Goal: Transaction & Acquisition: Purchase product/service

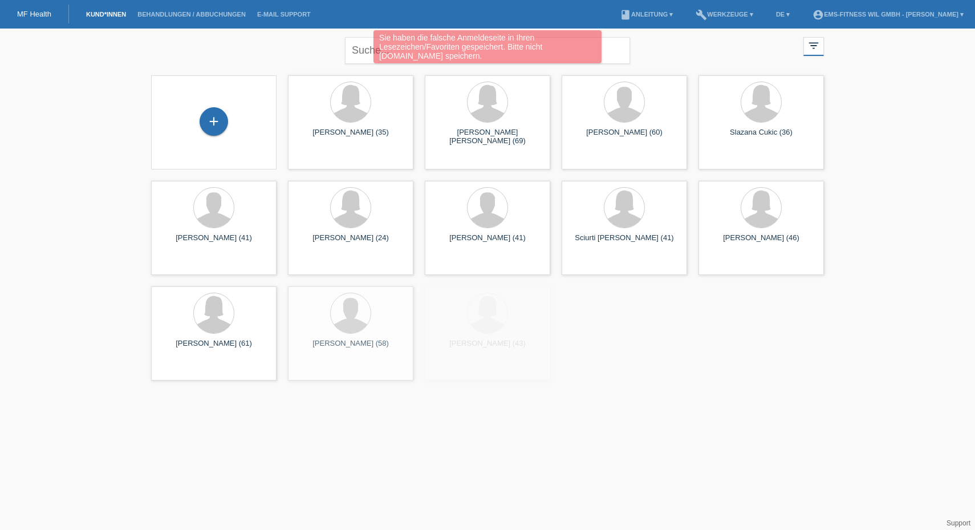
click at [362, 46] on div "Sie haben die falsche Anmeldeseite in Ihren Lesezeichen/Favoriten gespeichert. …" at bounding box center [487, 48] width 585 height 36
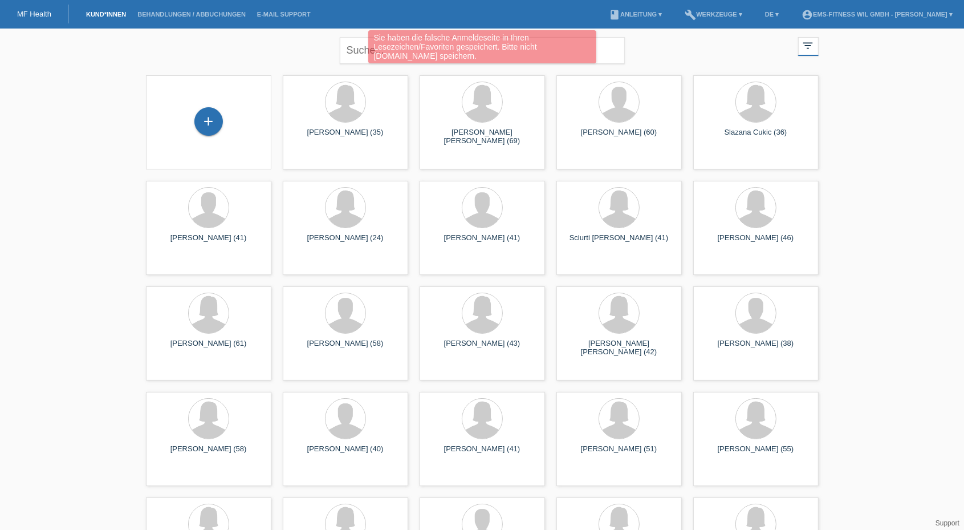
click at [355, 47] on div "Sie haben die falsche Anmeldeseite in Ihren Lesezeichen/Favoriten gespeichert. …" at bounding box center [482, 48] width 579 height 36
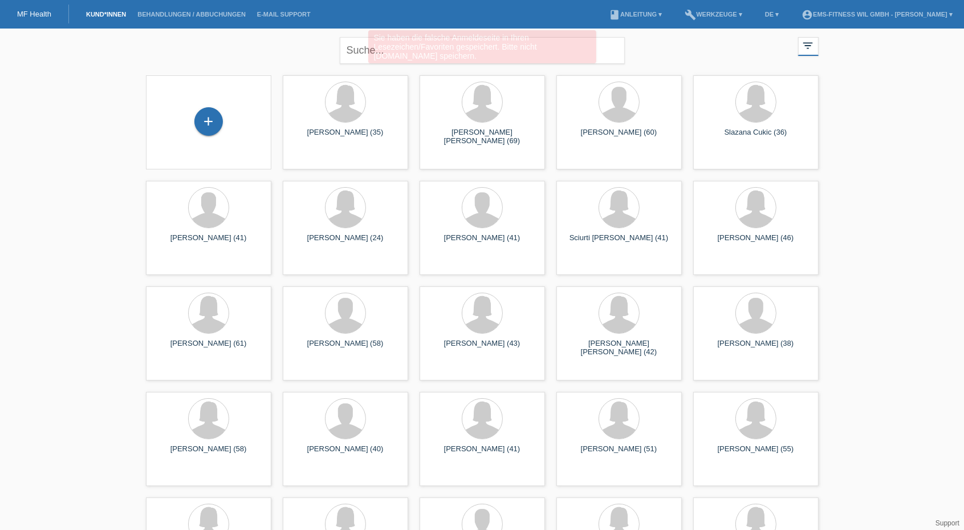
click at [107, 11] on link "Kund*innen" at bounding box center [105, 14] width 51 height 7
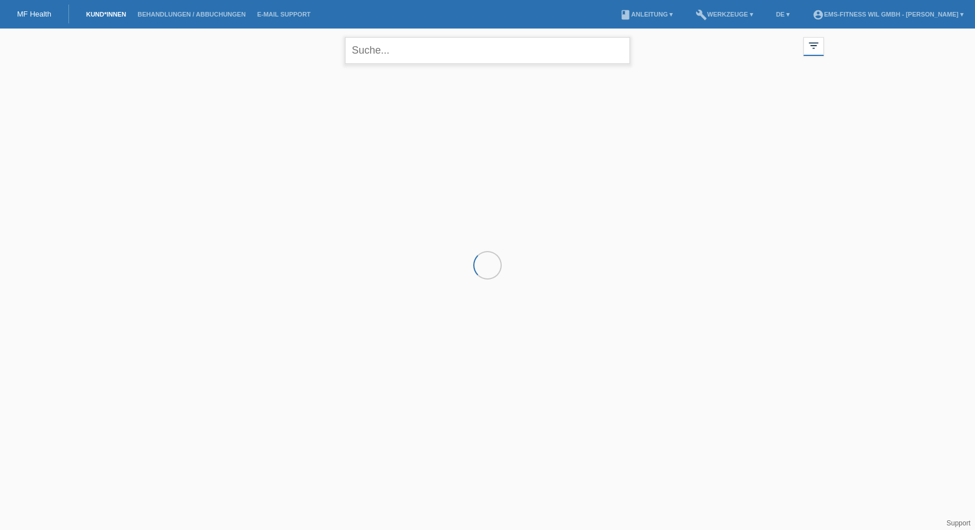
click at [370, 54] on input "text" at bounding box center [487, 50] width 285 height 27
type input "[PERSON_NAME]"
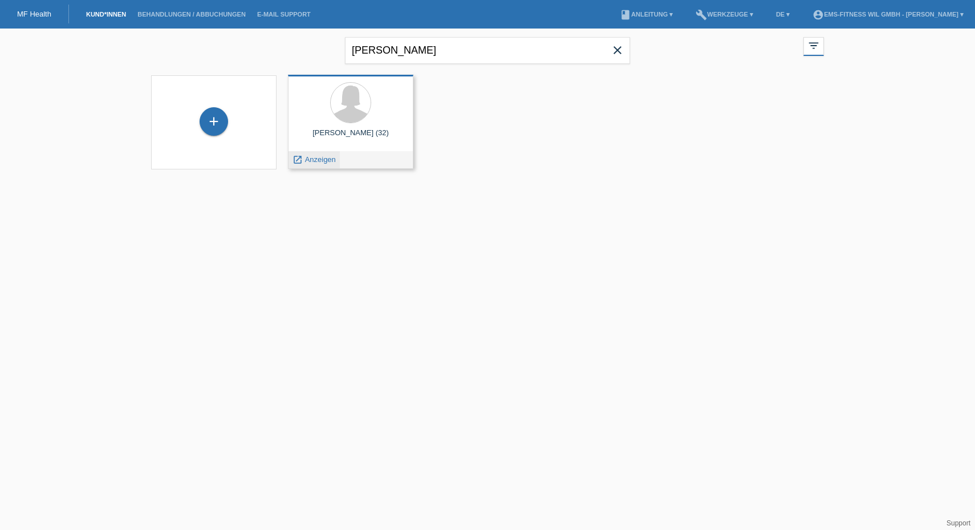
click at [302, 161] on icon "launch" at bounding box center [298, 160] width 10 height 10
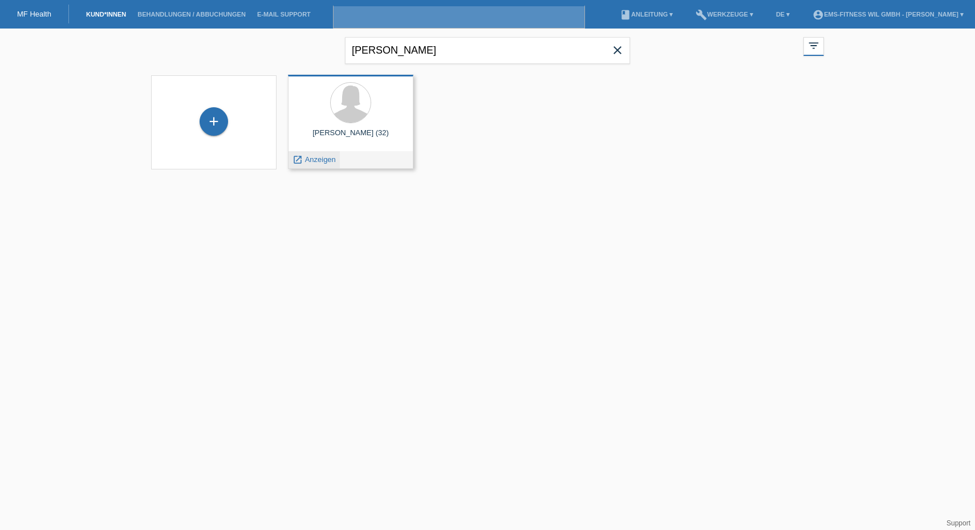
click at [302, 161] on div "Ivana Saric (32) launch Anzeigen" at bounding box center [350, 122] width 125 height 94
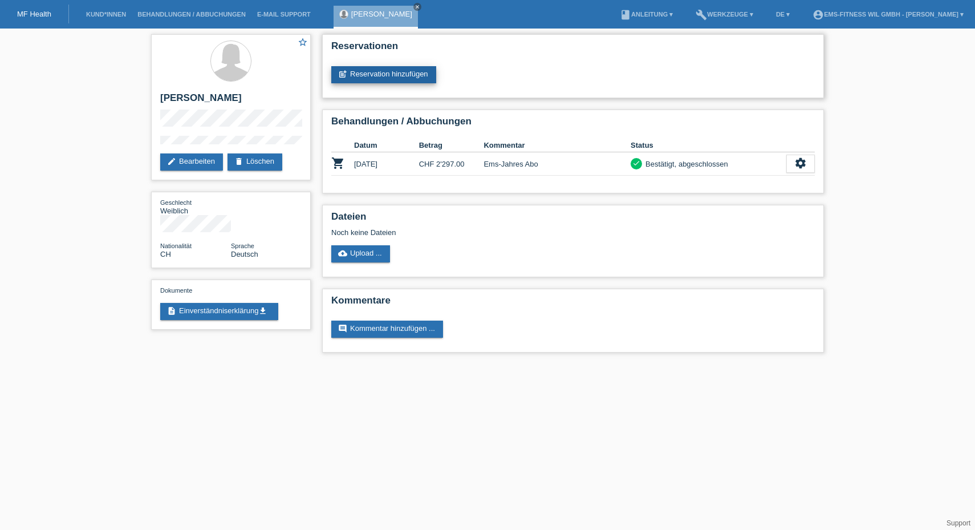
click at [390, 69] on link "post_add Reservation hinzufügen" at bounding box center [383, 74] width 105 height 17
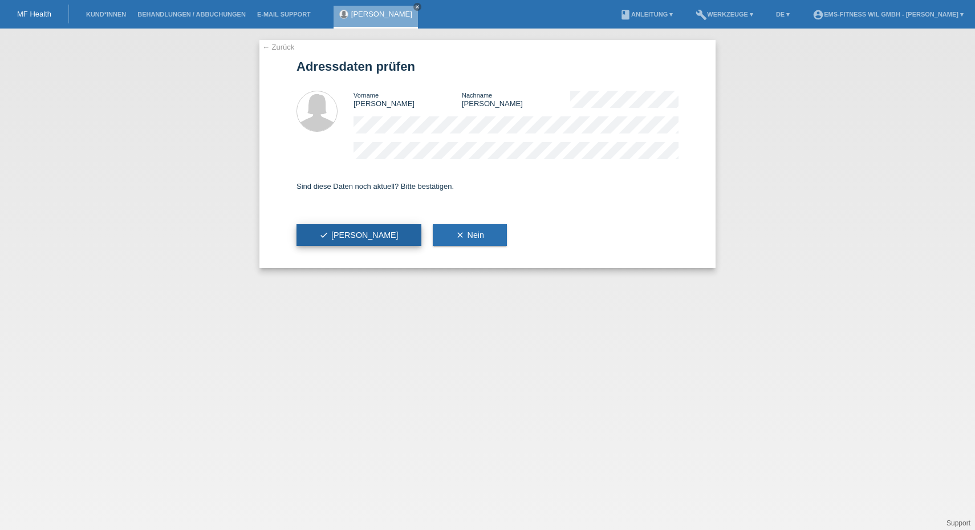
click at [347, 234] on button "check Ja" at bounding box center [359, 235] width 125 height 22
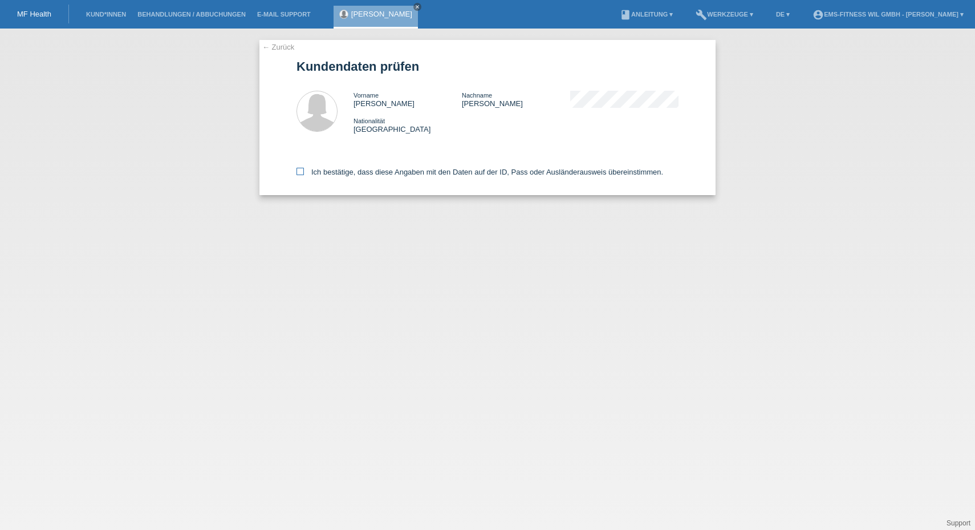
click at [299, 171] on icon at bounding box center [300, 171] width 7 height 7
click at [299, 171] on input "Ich bestätige, dass diese Angaben mit den Daten auf der ID, Pass oder Ausländer…" at bounding box center [300, 171] width 7 height 7
checkbox input "true"
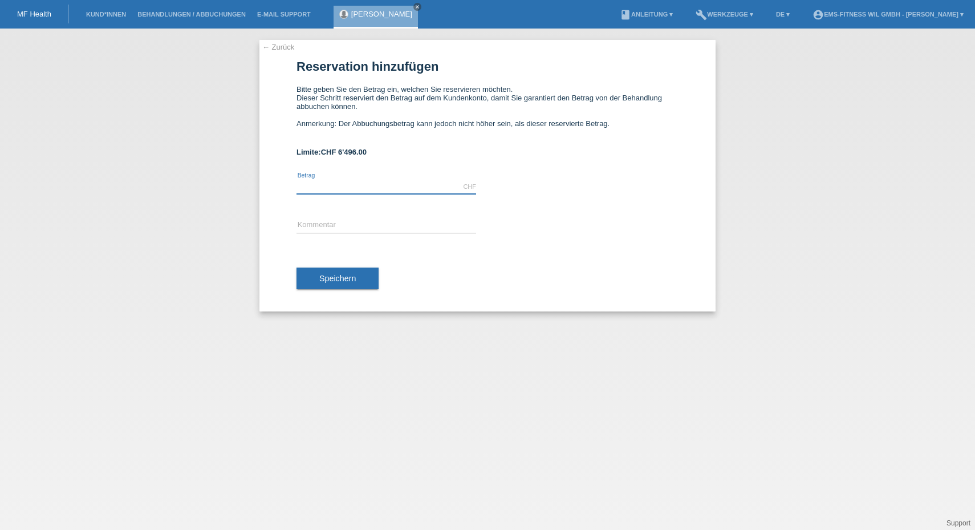
click at [348, 181] on input "text" at bounding box center [387, 187] width 180 height 14
type input "1997.00"
click at [321, 213] on div "error Kommentar" at bounding box center [387, 225] width 180 height 39
click at [320, 220] on input "text" at bounding box center [387, 225] width 180 height 14
click at [318, 222] on input "EMS_Jahresabonnement" at bounding box center [387, 225] width 180 height 14
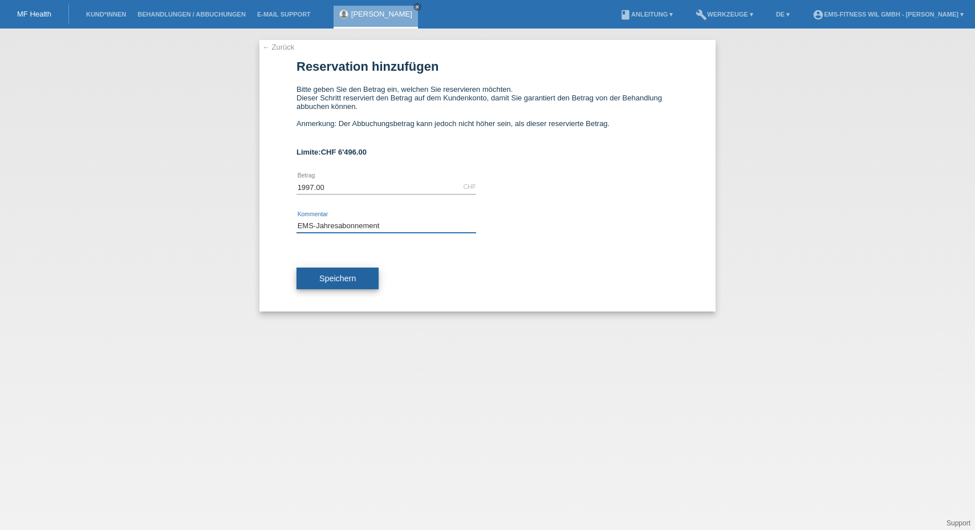
type input "EMS-Jahresabonnement"
click at [339, 280] on span "Speichern" at bounding box center [337, 278] width 37 height 9
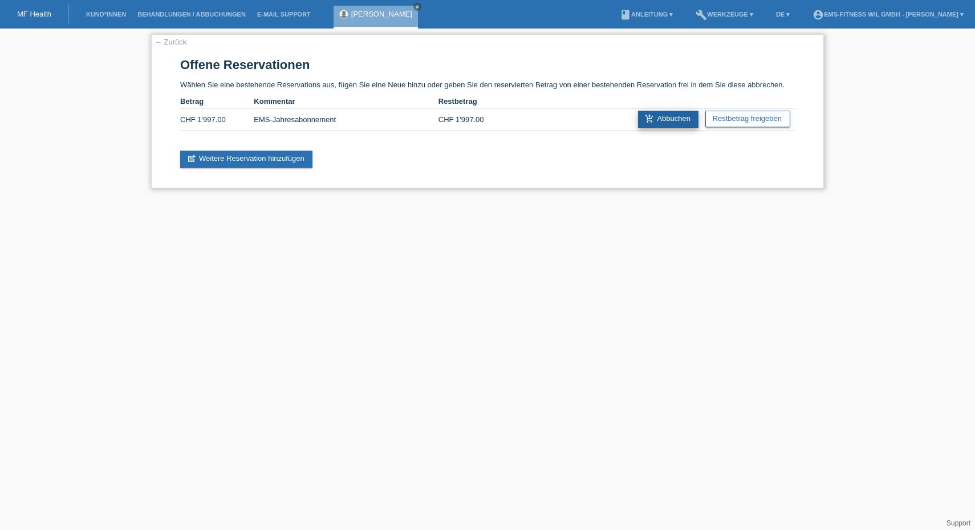
click at [676, 121] on link "add_shopping_cart Abbuchen" at bounding box center [668, 119] width 60 height 17
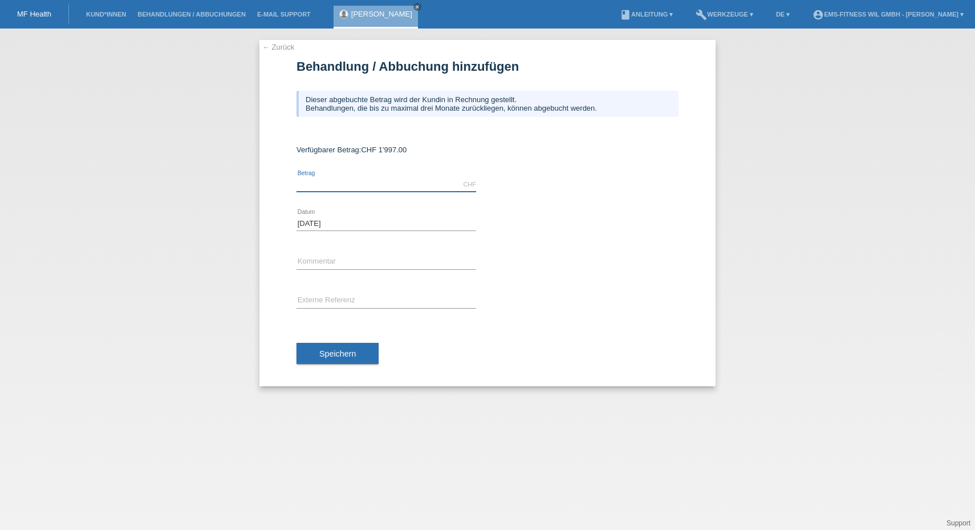
click at [307, 186] on input "text" at bounding box center [387, 184] width 180 height 14
type input "1997.00"
click at [311, 260] on input "text" at bounding box center [387, 262] width 180 height 14
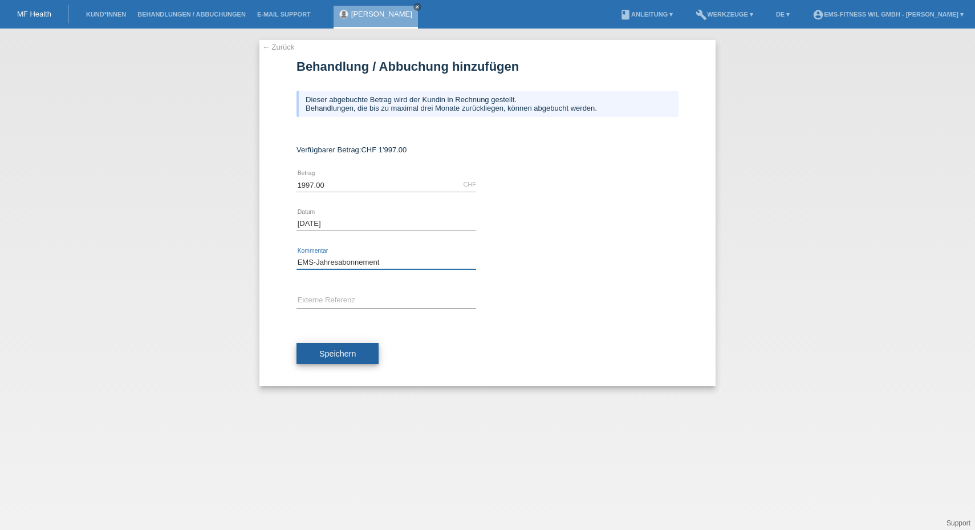
type input "EMS-Jahresabonnement"
click at [340, 344] on button "Speichern" at bounding box center [338, 354] width 82 height 22
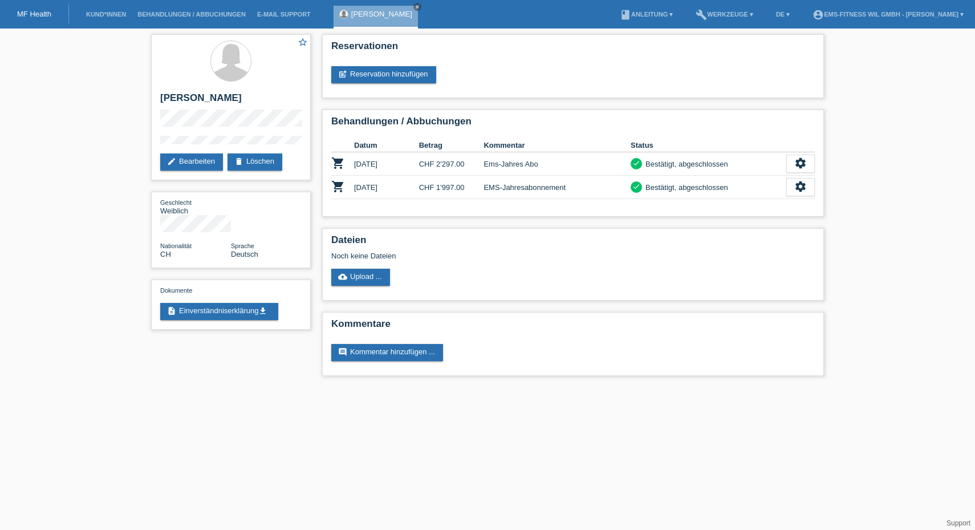
click at [179, 18] on li "Behandlungen / Abbuchungen" at bounding box center [192, 14] width 120 height 29
click at [161, 10] on li "Behandlungen / Abbuchungen" at bounding box center [192, 14] width 120 height 29
click at [156, 18] on link "Behandlungen / Abbuchungen" at bounding box center [192, 14] width 120 height 7
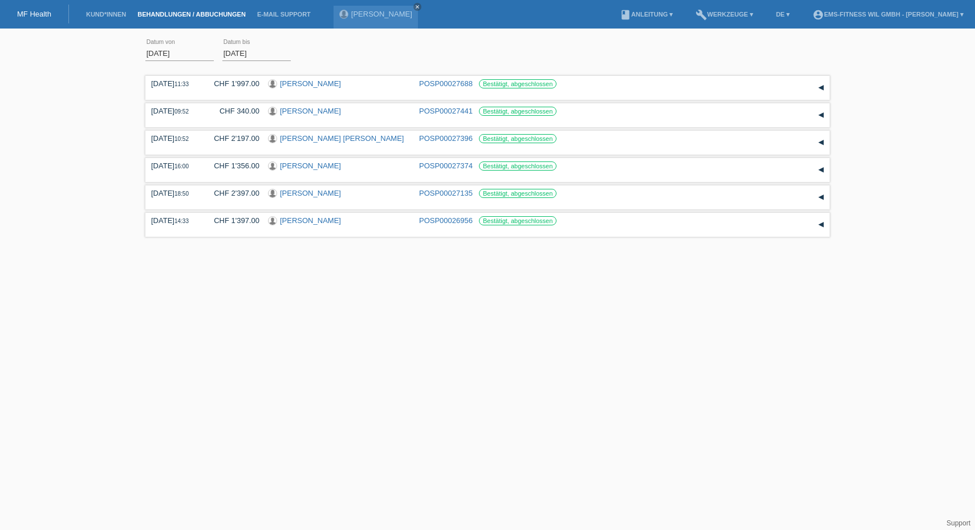
click at [40, 14] on link "MF Health" at bounding box center [34, 14] width 34 height 9
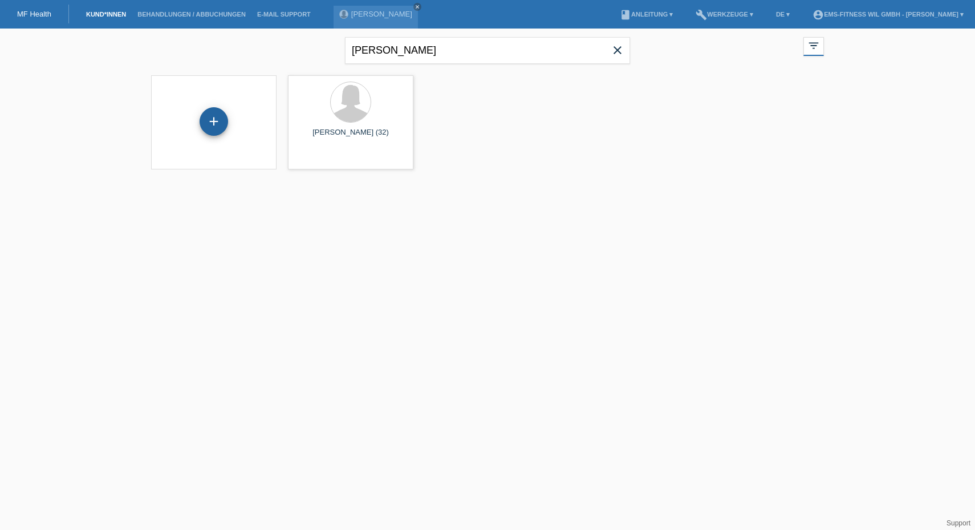
click at [209, 128] on div "+" at bounding box center [214, 121] width 29 height 29
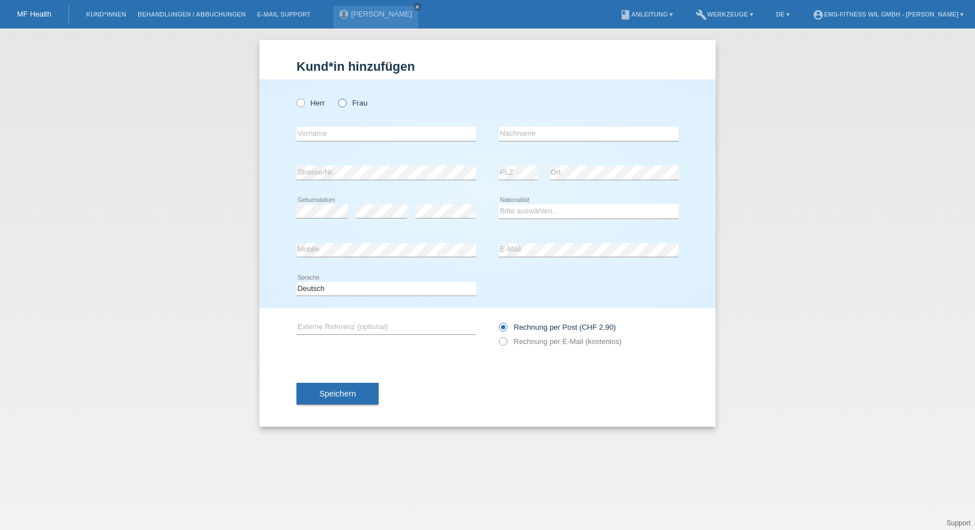
click at [337, 97] on icon at bounding box center [337, 97] width 0 height 0
click at [342, 103] on input "Frau" at bounding box center [341, 102] width 7 height 7
radio input "true"
click at [331, 136] on input "text" at bounding box center [387, 134] width 180 height 14
type input "Lorena"
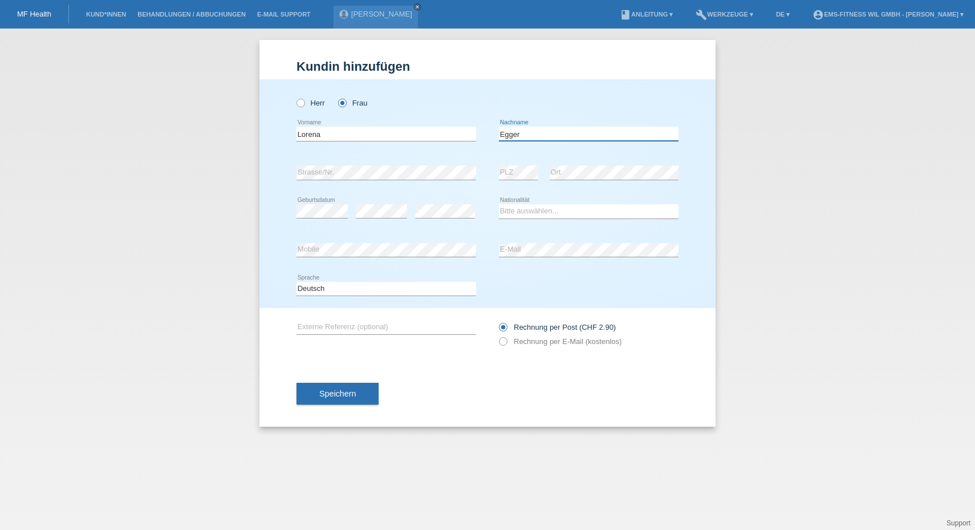
type input "Egger"
click at [429, 202] on div "error" at bounding box center [445, 211] width 60 height 39
click at [394, 386] on div "Speichern" at bounding box center [488, 393] width 382 height 66
click at [554, 214] on select "Bitte auswählen... [GEOGRAPHIC_DATA] [GEOGRAPHIC_DATA] [GEOGRAPHIC_DATA] [GEOGR…" at bounding box center [589, 211] width 180 height 14
select select "CH"
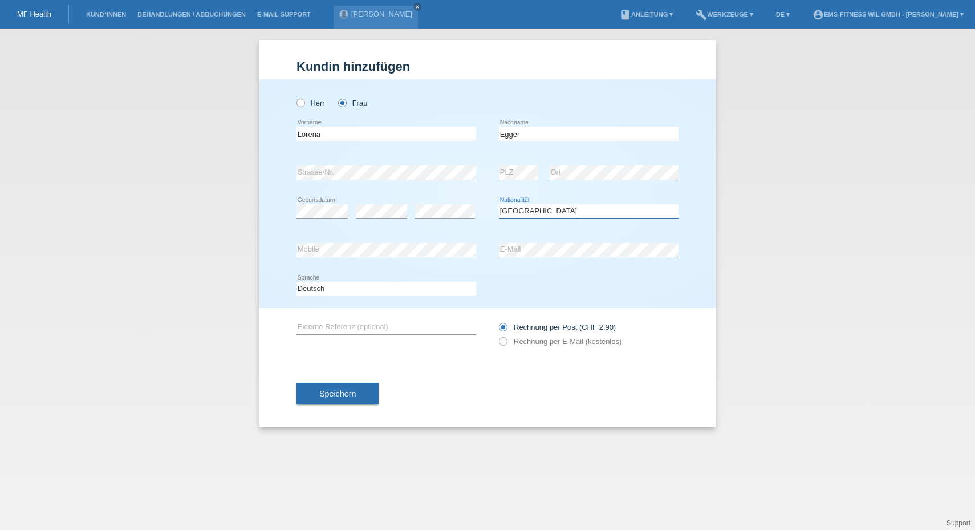
click at [499, 204] on select "Bitte auswählen... [GEOGRAPHIC_DATA] [GEOGRAPHIC_DATA] [GEOGRAPHIC_DATA] [GEOGR…" at bounding box center [589, 211] width 180 height 14
click at [322, 393] on span "Speichern" at bounding box center [337, 393] width 37 height 9
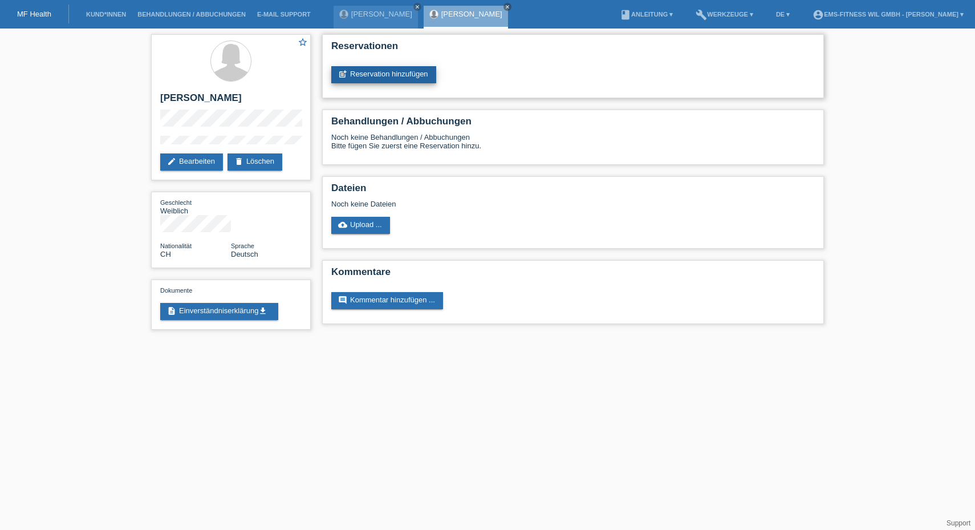
click at [372, 81] on link "post_add Reservation hinzufügen" at bounding box center [383, 74] width 105 height 17
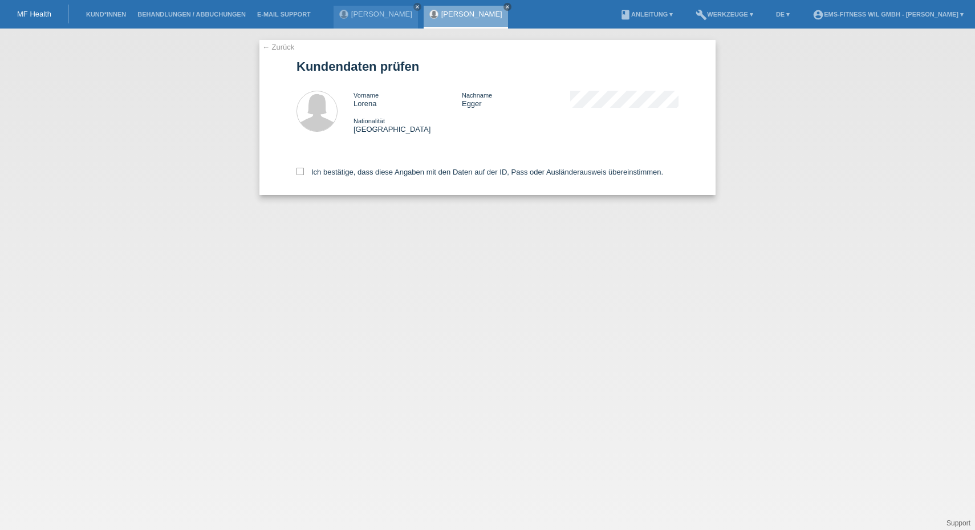
click at [296, 171] on div "← Zurück Kundendaten prüfen Vorname [PERSON_NAME] Nachname [PERSON_NAME] Nation…" at bounding box center [488, 117] width 456 height 155
click at [302, 171] on icon at bounding box center [300, 171] width 7 height 7
click at [302, 171] on input "Ich bestätige, dass diese Angaben mit den Daten auf der ID, Pass oder Ausländer…" at bounding box center [300, 171] width 7 height 7
checkbox input "true"
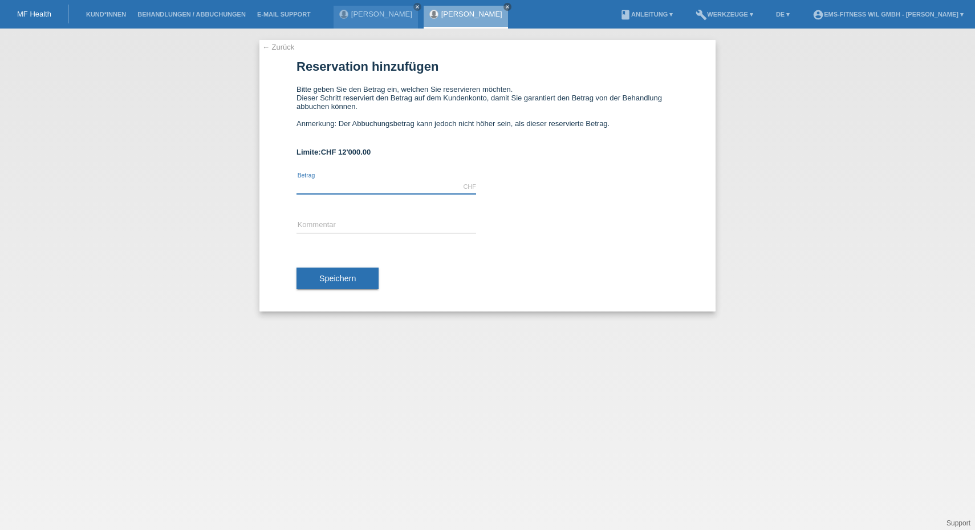
click at [307, 181] on input "text" at bounding box center [387, 187] width 180 height 14
type input "3697.00"
click at [323, 222] on input "text" at bounding box center [387, 225] width 180 height 14
type input """
type input "2-Jahresabonnement"
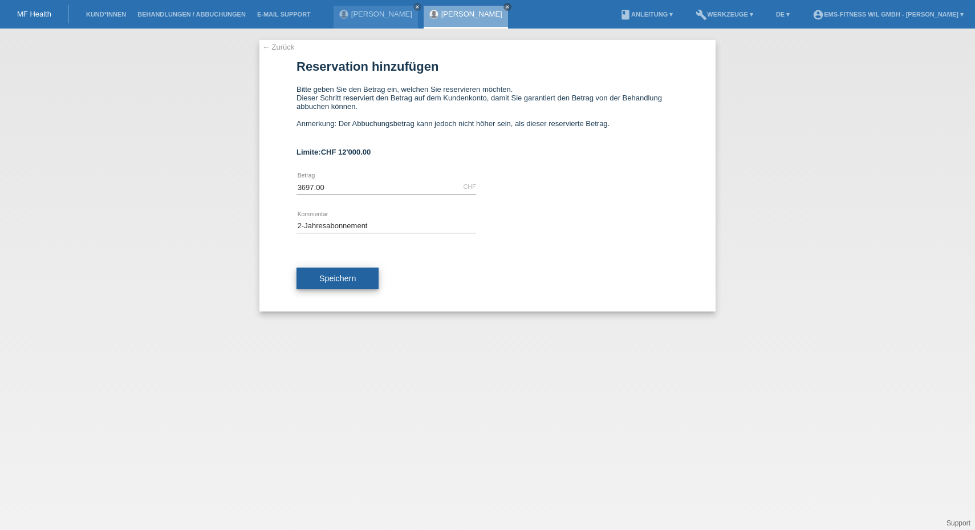
click at [329, 287] on button "Speichern" at bounding box center [338, 278] width 82 height 22
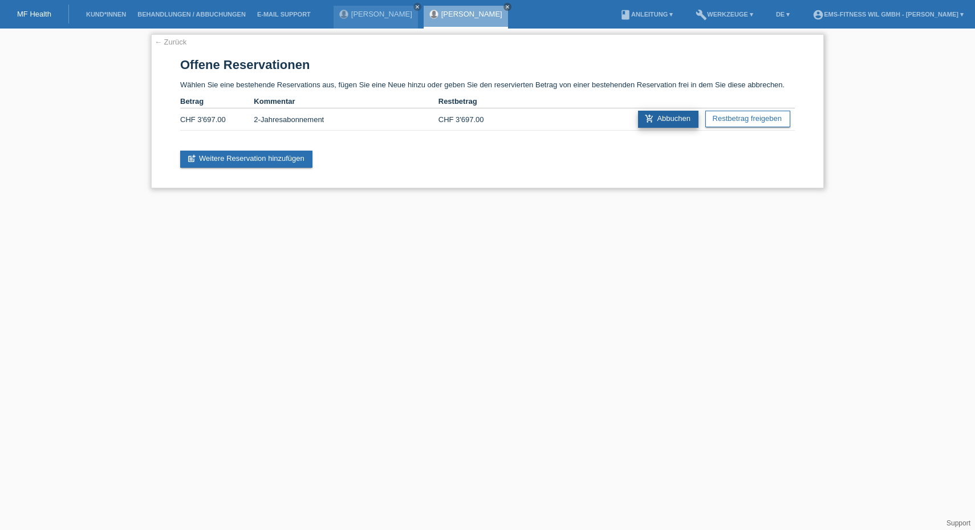
click at [656, 120] on link "add_shopping_cart Abbuchen" at bounding box center [668, 119] width 60 height 17
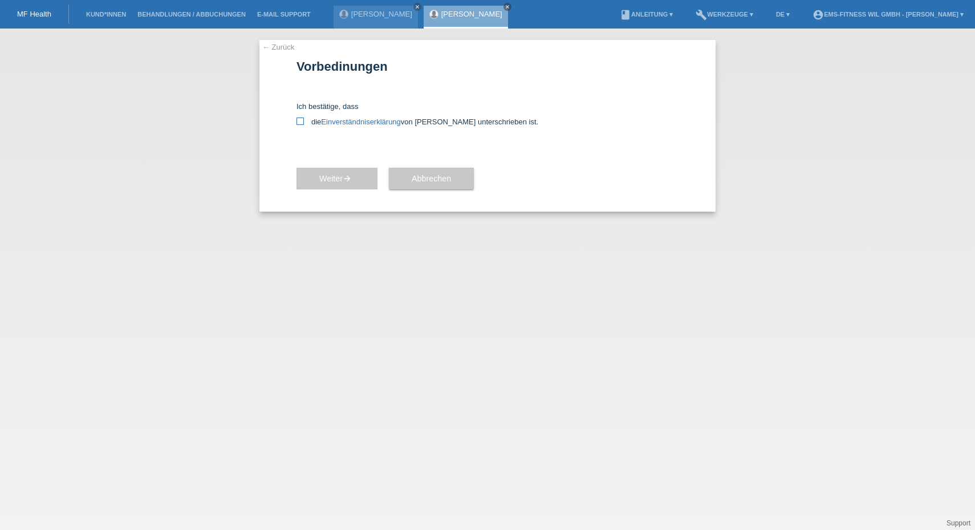
click at [297, 121] on icon at bounding box center [300, 120] width 7 height 7
click at [297, 121] on input "die Einverständniserklärung von der Kundin unterschrieben ist." at bounding box center [300, 120] width 7 height 7
checkbox input "true"
click at [330, 181] on span "Weiter arrow_forward" at bounding box center [336, 178] width 35 height 9
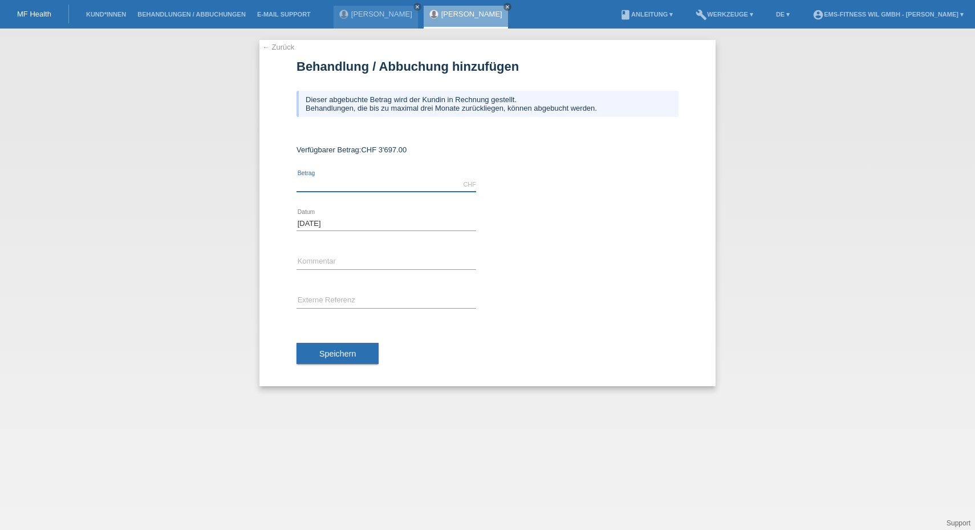
click at [313, 179] on input "text" at bounding box center [387, 184] width 180 height 14
type input "3697.00"
click at [313, 266] on input "text" at bounding box center [387, 262] width 180 height 14
type input "2-Jahresabonnement"
click at [314, 291] on div "error Externe Referenz" at bounding box center [387, 301] width 180 height 39
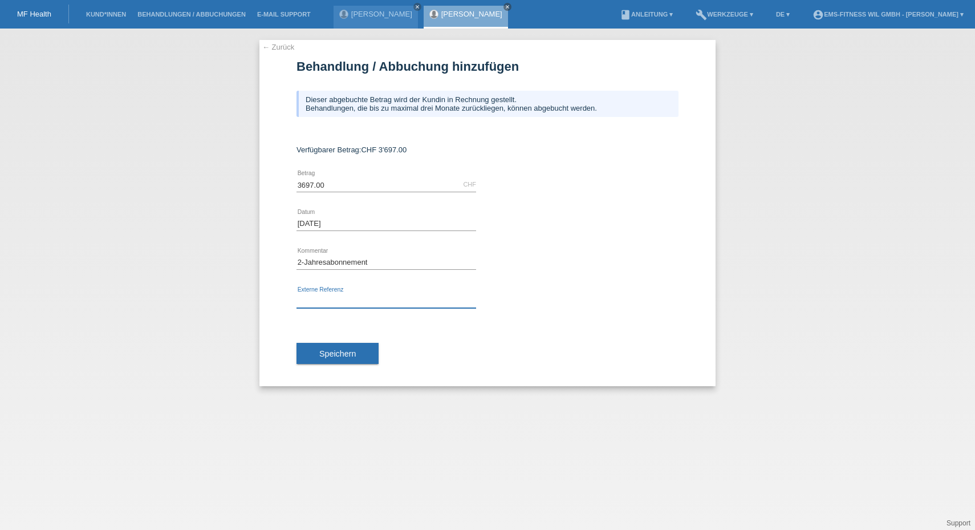
click at [315, 297] on input "text" at bounding box center [387, 301] width 180 height 14
click at [329, 354] on span "Speichern" at bounding box center [337, 353] width 37 height 9
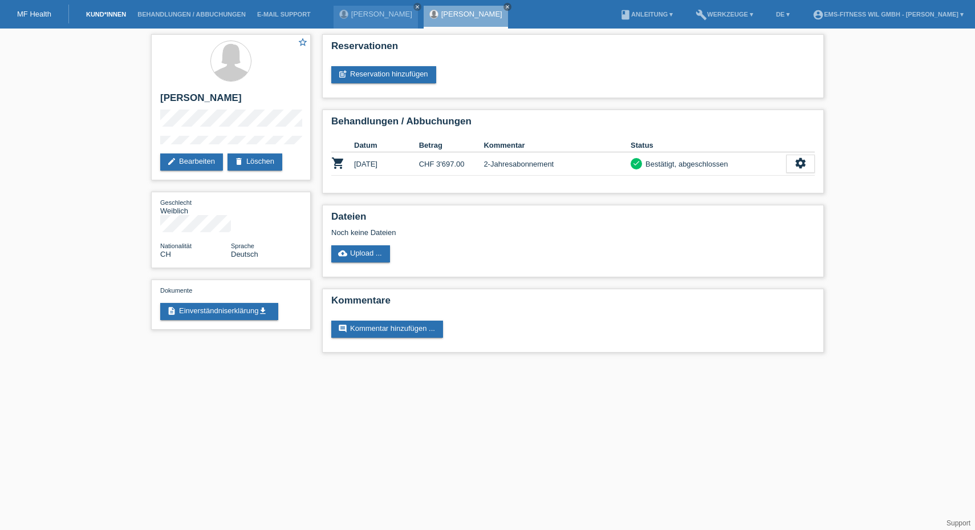
click at [107, 16] on link "Kund*innen" at bounding box center [105, 14] width 51 height 7
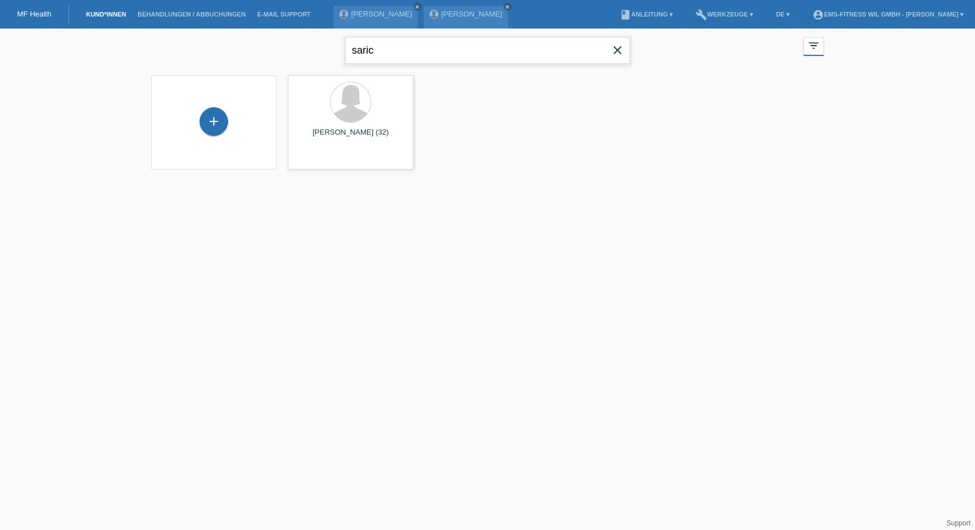
drag, startPoint x: 400, startPoint y: 46, endPoint x: 256, endPoint y: 40, distance: 144.4
click at [256, 40] on div "saric close filter_list view_module Alle Kund*innen anzeigen star Markierte [PE…" at bounding box center [487, 49] width 684 height 41
type input "[PERSON_NAME]"
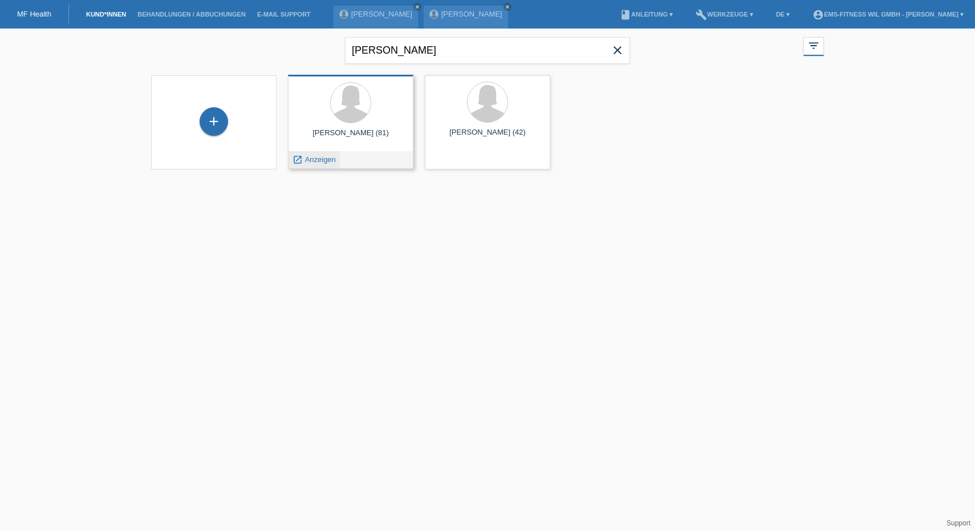
click at [318, 163] on span "Anzeigen" at bounding box center [320, 159] width 31 height 9
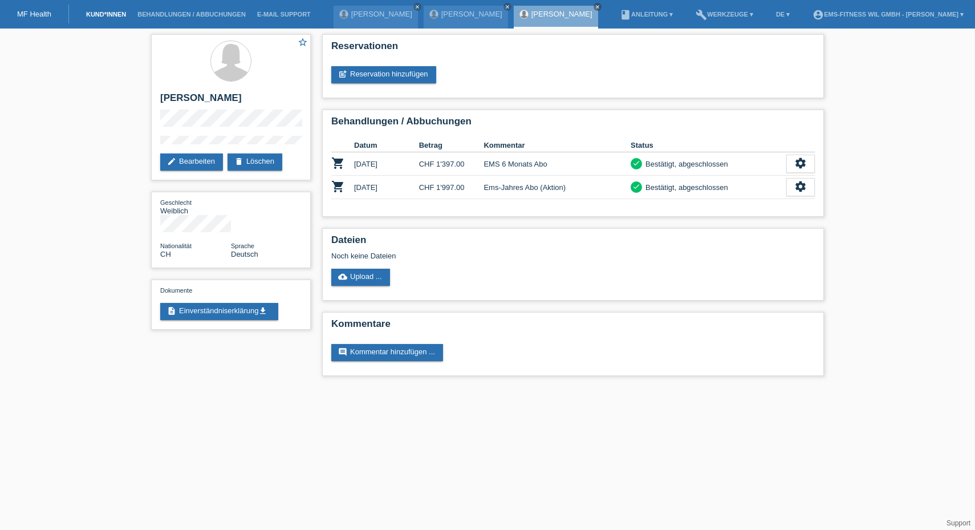
click at [106, 11] on link "Kund*innen" at bounding box center [105, 14] width 51 height 7
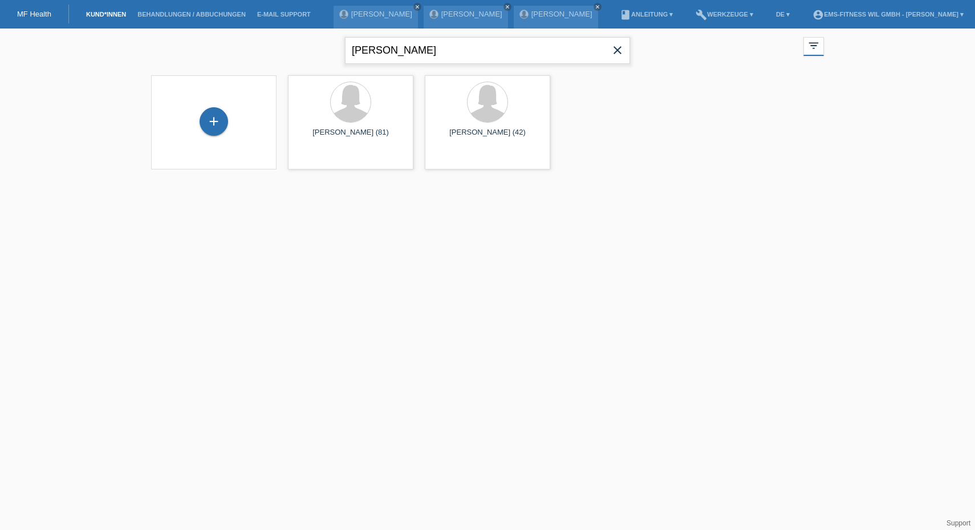
drag, startPoint x: 407, startPoint y: 57, endPoint x: 277, endPoint y: 62, distance: 130.1
click at [277, 62] on div "[PERSON_NAME] close filter_list view_module Alle Kund*innen anzeigen star Marki…" at bounding box center [487, 49] width 684 height 41
drag, startPoint x: 386, startPoint y: 47, endPoint x: 282, endPoint y: 43, distance: 103.3
click at [282, 43] on div "[PERSON_NAME] close filter_list view_module Alle Kund*innen anzeigen star Marki…" at bounding box center [487, 49] width 684 height 41
type input "marigona"
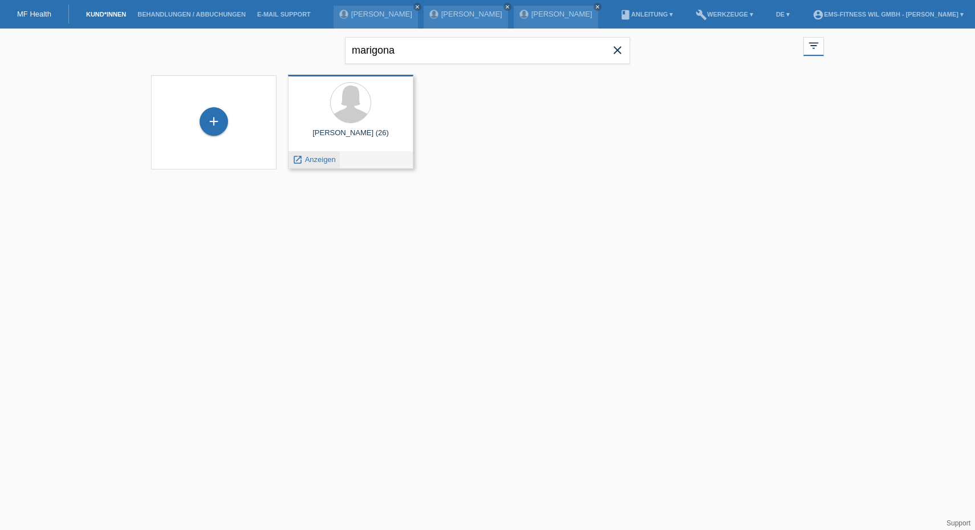
click at [314, 157] on span "Anzeigen" at bounding box center [320, 159] width 31 height 9
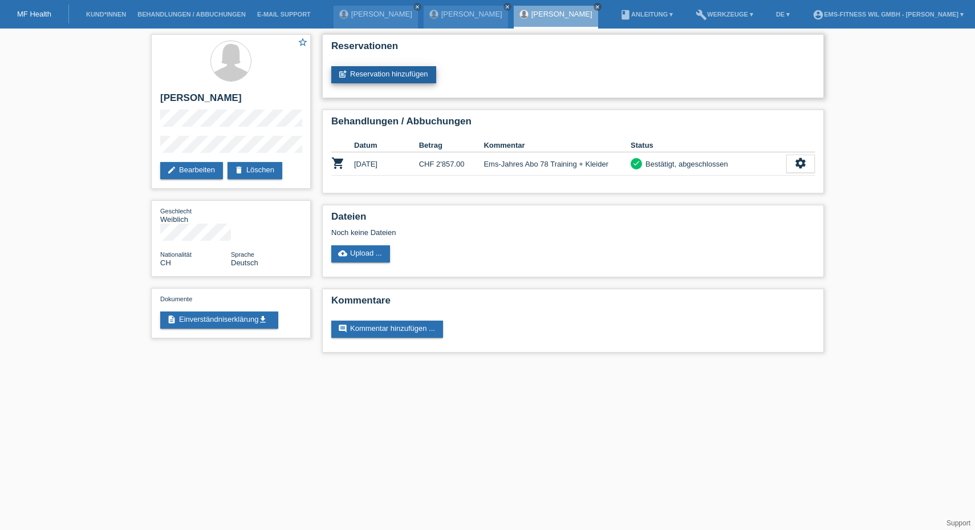
click at [371, 73] on link "post_add Reservation hinzufügen" at bounding box center [383, 74] width 105 height 17
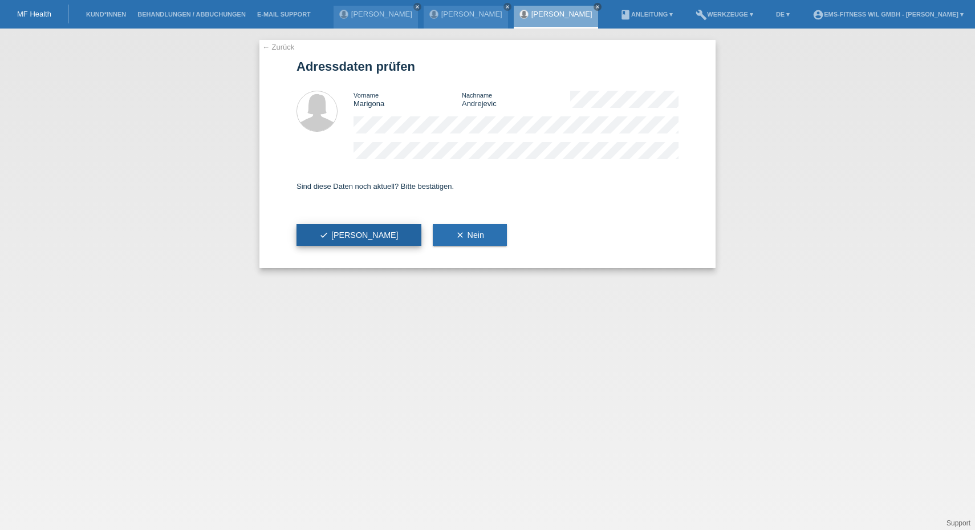
click at [330, 234] on span "check Ja" at bounding box center [358, 234] width 79 height 9
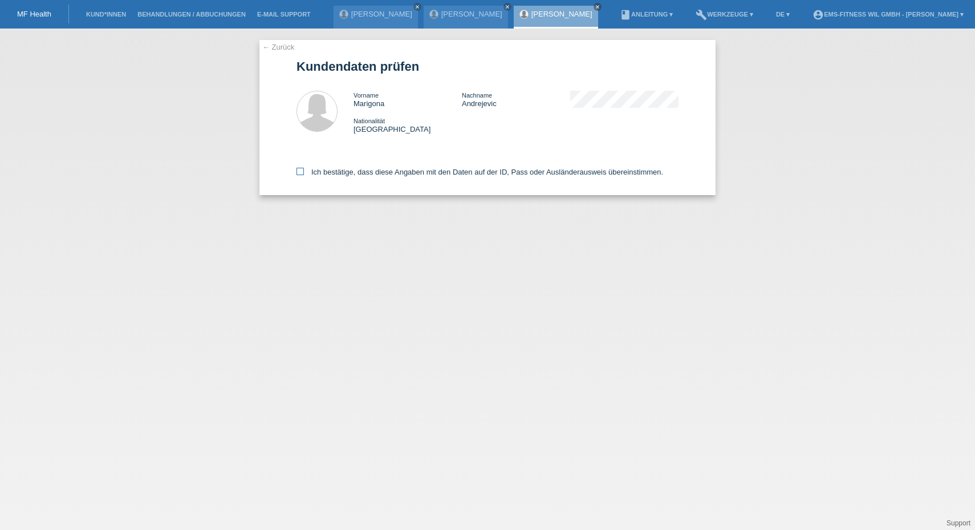
click at [301, 172] on icon at bounding box center [300, 171] width 7 height 7
click at [301, 172] on input "Ich bestätige, dass diese Angaben mit den Daten auf der ID, Pass oder Ausländer…" at bounding box center [300, 171] width 7 height 7
checkbox input "true"
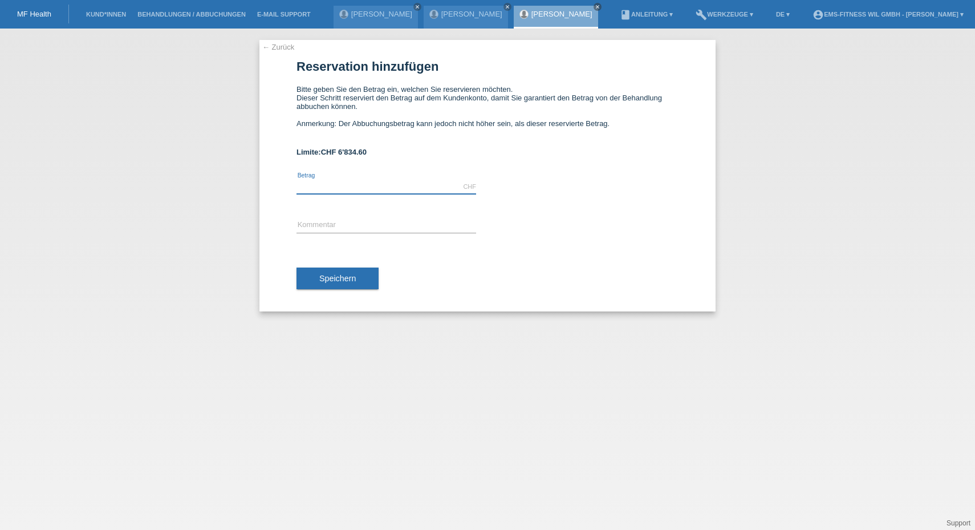
click at [324, 189] on input "text" at bounding box center [387, 187] width 180 height 14
type input "2497.00"
click at [311, 232] on input "text" at bounding box center [387, 225] width 180 height 14
type input "e"
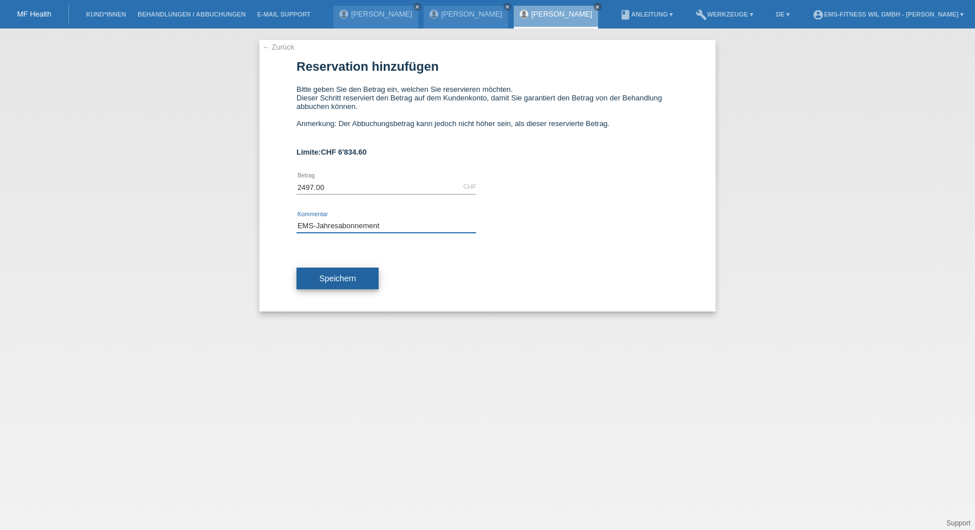
type input "EMS-Jahresabonnement"
click at [333, 280] on span "Speichern" at bounding box center [337, 278] width 37 height 9
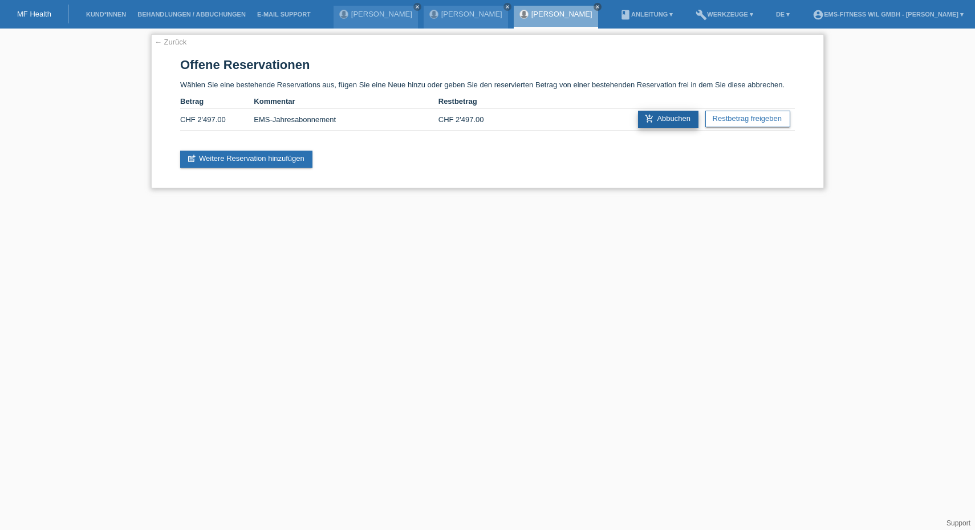
click at [668, 124] on link "add_shopping_cart Abbuchen" at bounding box center [668, 119] width 60 height 17
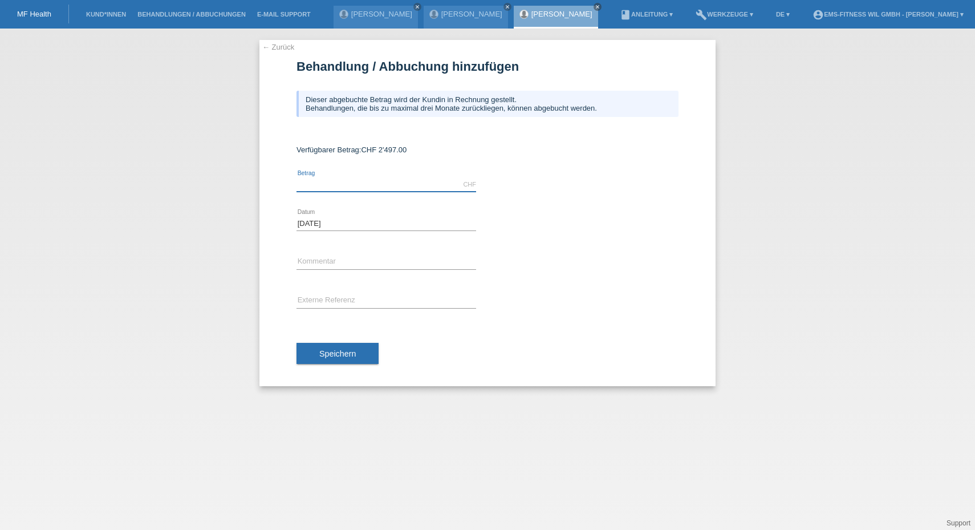
click at [314, 185] on input "text" at bounding box center [387, 184] width 180 height 14
type input "2497.00"
click at [303, 264] on input "text" at bounding box center [387, 262] width 180 height 14
type input "EMS-Jahresabonnement"
click at [311, 291] on div "error Externe Referenz" at bounding box center [387, 301] width 180 height 39
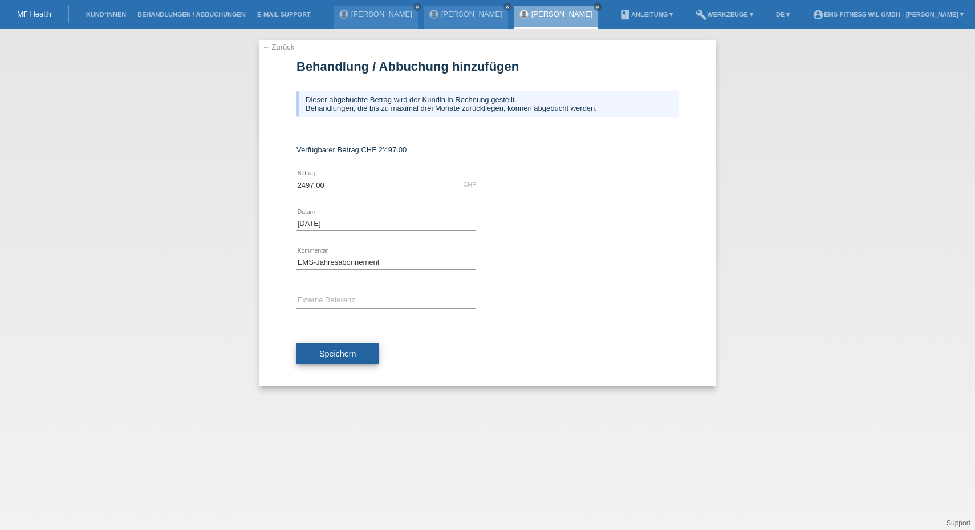
click at [335, 356] on span "Speichern" at bounding box center [337, 353] width 37 height 9
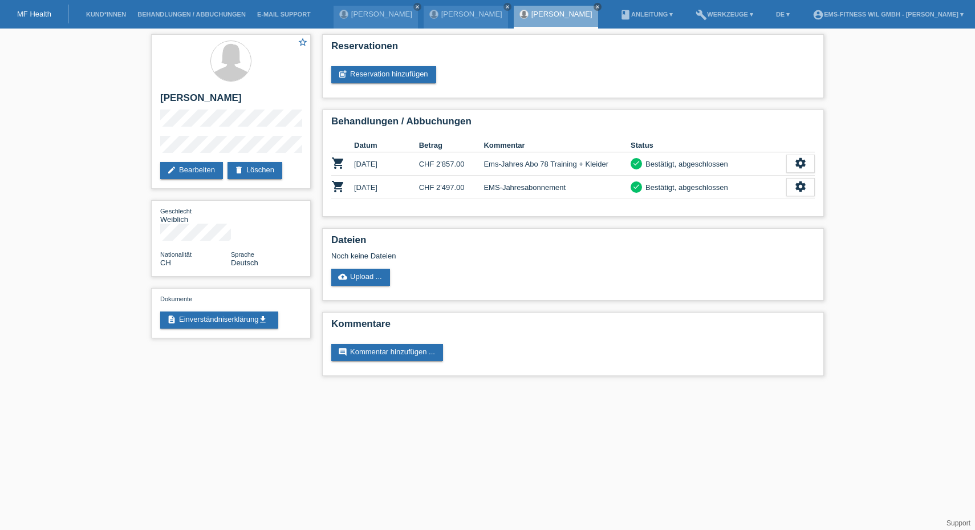
click at [94, 19] on li "Kund*innen" at bounding box center [105, 14] width 51 height 29
click at [99, 13] on link "Kund*innen" at bounding box center [105, 14] width 51 height 7
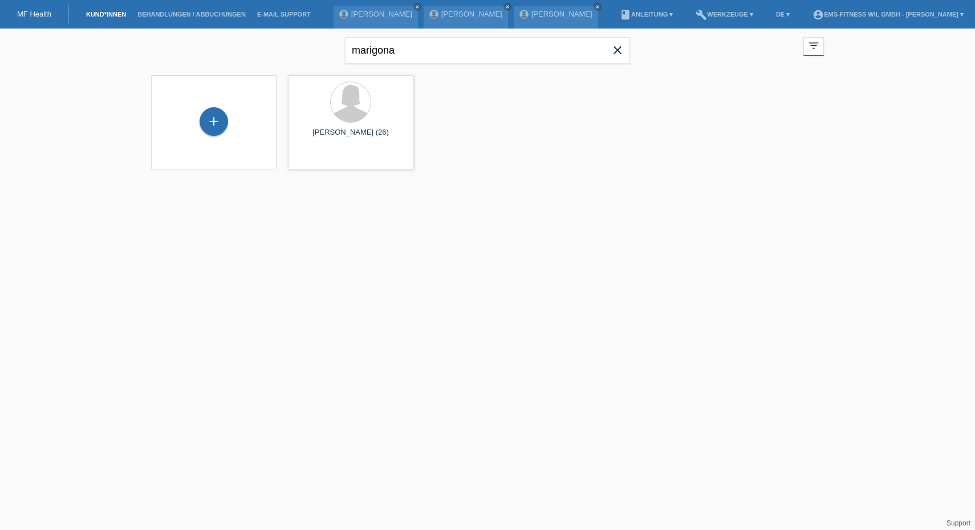
click at [232, 116] on div "+" at bounding box center [213, 122] width 107 height 30
click at [210, 130] on div "+" at bounding box center [214, 121] width 29 height 29
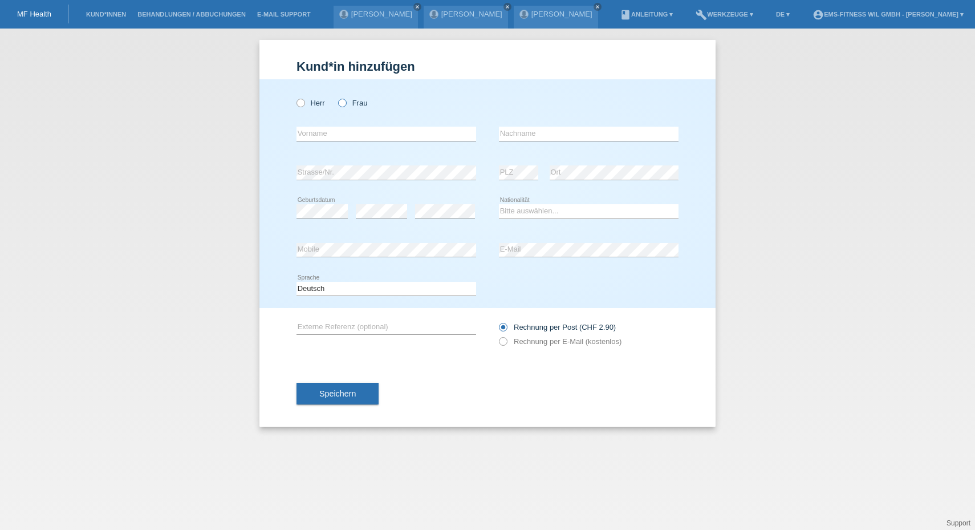
click at [352, 106] on label "Frau" at bounding box center [352, 103] width 29 height 9
click at [346, 106] on input "Frau" at bounding box center [341, 102] width 7 height 7
radio input "true"
click at [328, 127] on input "text" at bounding box center [387, 134] width 180 height 14
type input "[PERSON_NAME]"
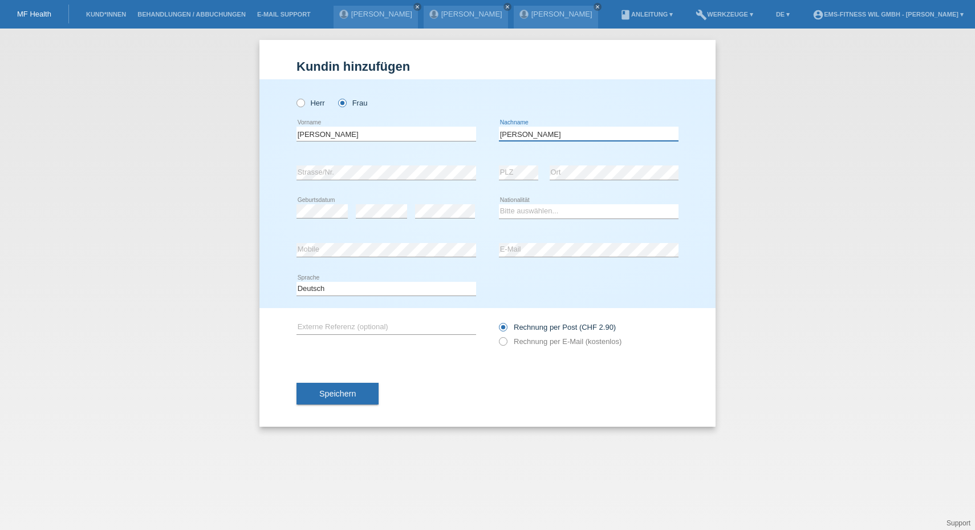
type input "[PERSON_NAME]"
click at [515, 212] on select "Bitte auswählen... [GEOGRAPHIC_DATA] [GEOGRAPHIC_DATA] [GEOGRAPHIC_DATA] [GEOGR…" at bounding box center [589, 211] width 180 height 14
select select "CH"
click at [499, 204] on select "Bitte auswählen... [GEOGRAPHIC_DATA] [GEOGRAPHIC_DATA] [GEOGRAPHIC_DATA] [GEOGR…" at bounding box center [589, 211] width 180 height 14
click at [320, 397] on button "Speichern" at bounding box center [338, 394] width 82 height 22
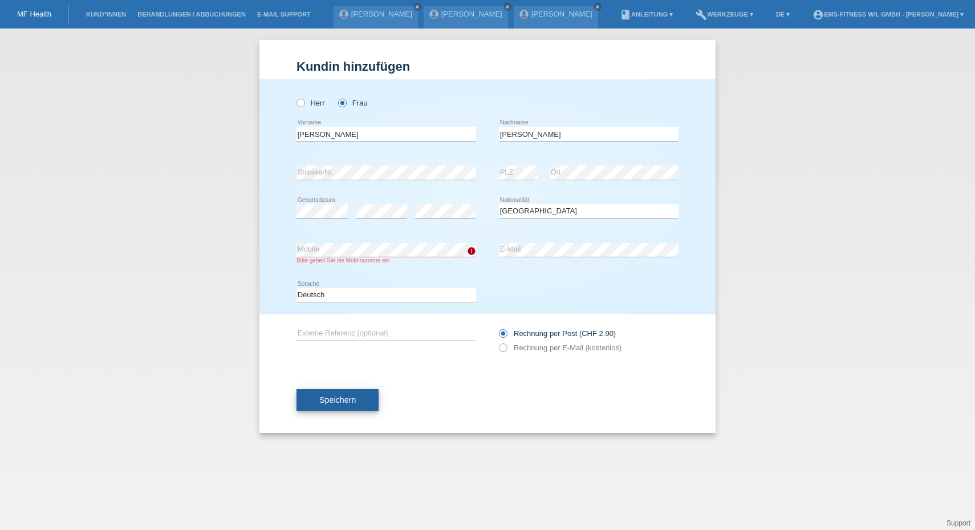
click at [333, 399] on span "Speichern" at bounding box center [337, 399] width 37 height 9
click at [254, 228] on div "Kund*in hinzufügen Kunde hinzufügen Kundin hinzufügen Herr Frau Arlette error V…" at bounding box center [487, 279] width 975 height 501
click at [471, 248] on icon "error" at bounding box center [471, 250] width 9 height 9
click at [473, 251] on icon "error" at bounding box center [471, 250] width 9 height 9
click at [327, 399] on span "Speichern" at bounding box center [337, 399] width 37 height 9
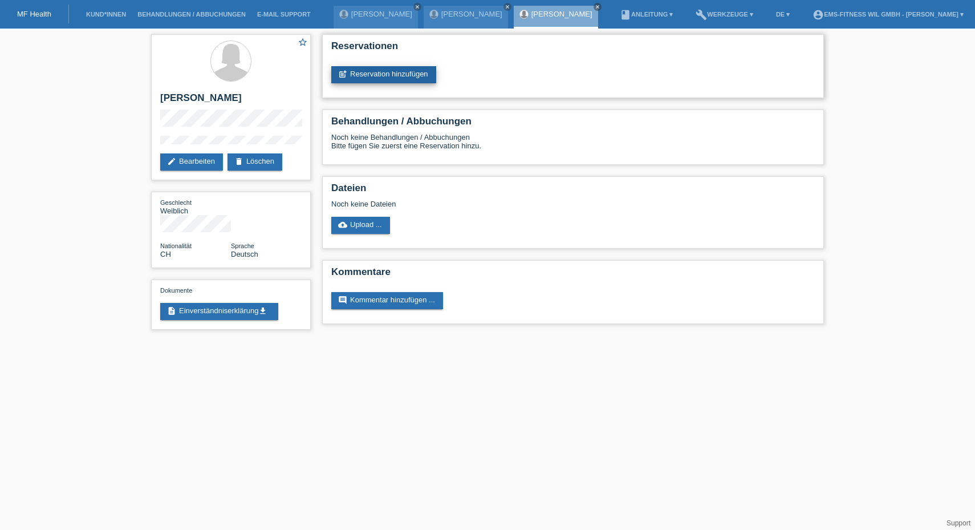
click at [371, 72] on link "post_add Reservation hinzufügen" at bounding box center [383, 74] width 105 height 17
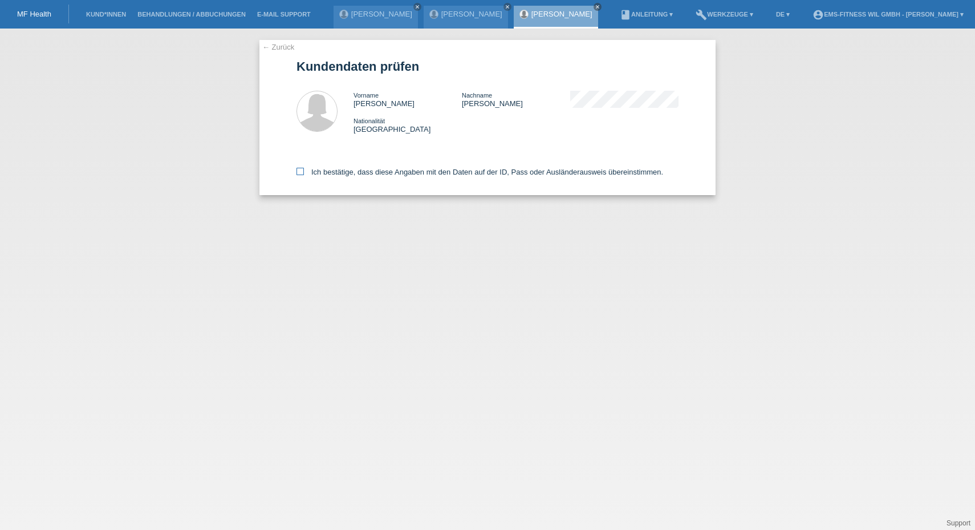
click at [301, 170] on icon at bounding box center [300, 171] width 7 height 7
click at [301, 170] on input "Ich bestätige, dass diese Angaben mit den Daten auf der ID, Pass oder Ausländer…" at bounding box center [300, 171] width 7 height 7
checkbox input "true"
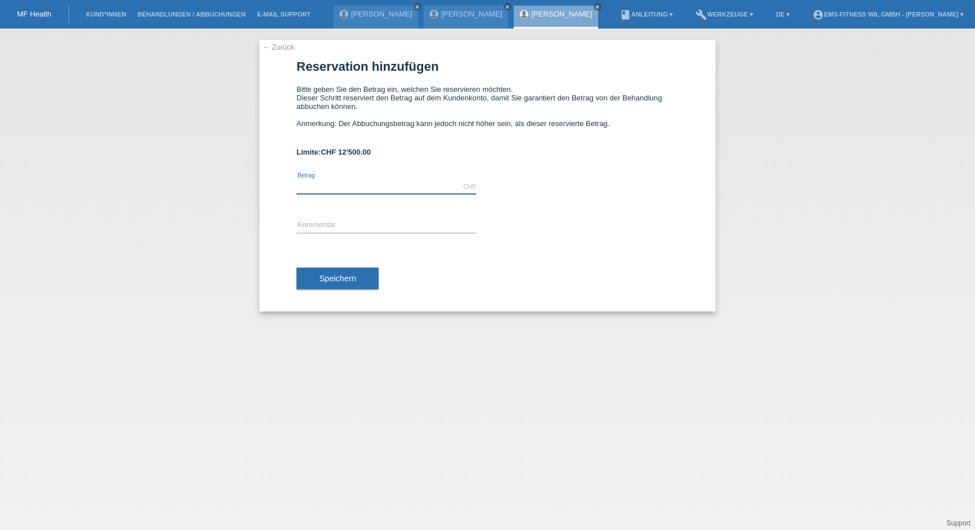
click at [307, 188] on input "text" at bounding box center [387, 187] width 180 height 14
type input "1997.00"
click at [314, 230] on input "text" at bounding box center [387, 225] width 180 height 14
click at [331, 227] on input "EMS-Jahrsabonnement" at bounding box center [387, 225] width 180 height 14
type input "EMS-Jahresabonnement"
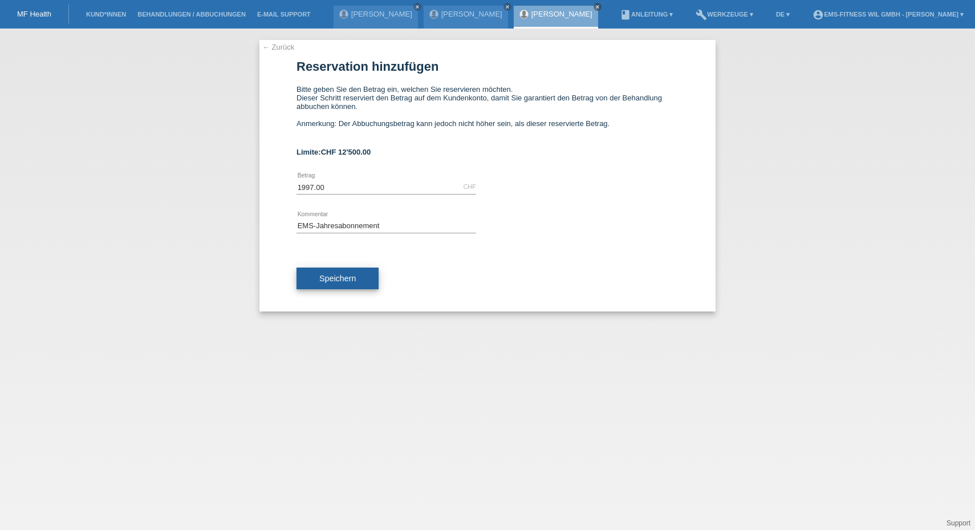
click at [342, 279] on span "Speichern" at bounding box center [337, 278] width 37 height 9
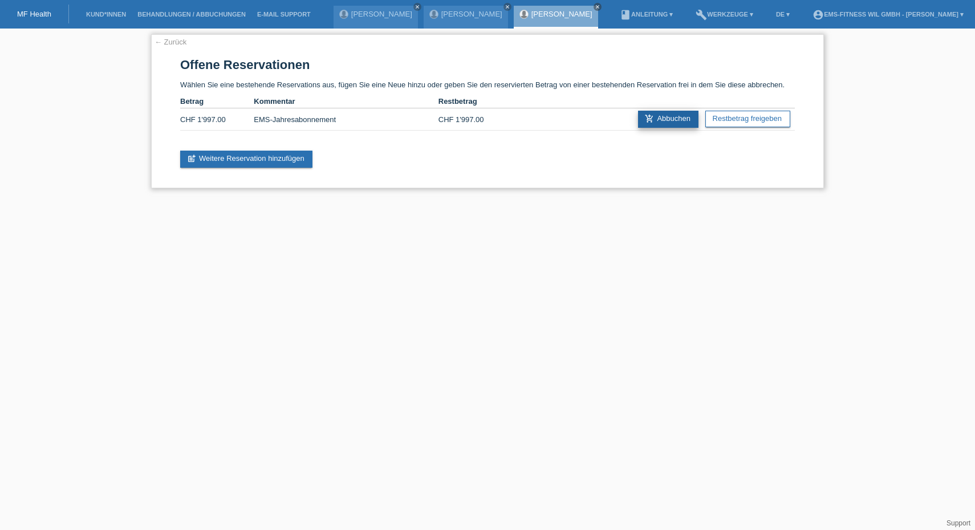
click at [667, 117] on link "add_shopping_cart Abbuchen" at bounding box center [668, 119] width 60 height 17
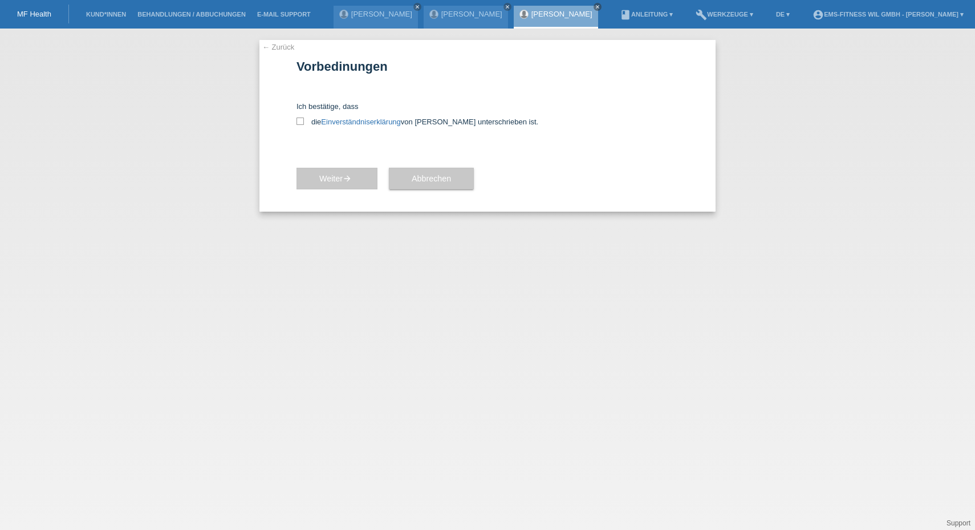
click at [295, 125] on div "← Zurück Vorbedinungen Ich bestätige, dass die Einverständniserklärung von der …" at bounding box center [488, 126] width 456 height 172
click at [298, 123] on icon at bounding box center [300, 120] width 7 height 7
click at [298, 123] on input "die Einverständniserklärung von der Kundin unterschrieben ist." at bounding box center [300, 120] width 7 height 7
checkbox input "true"
click at [321, 180] on span "Weiter arrow_forward" at bounding box center [336, 178] width 35 height 9
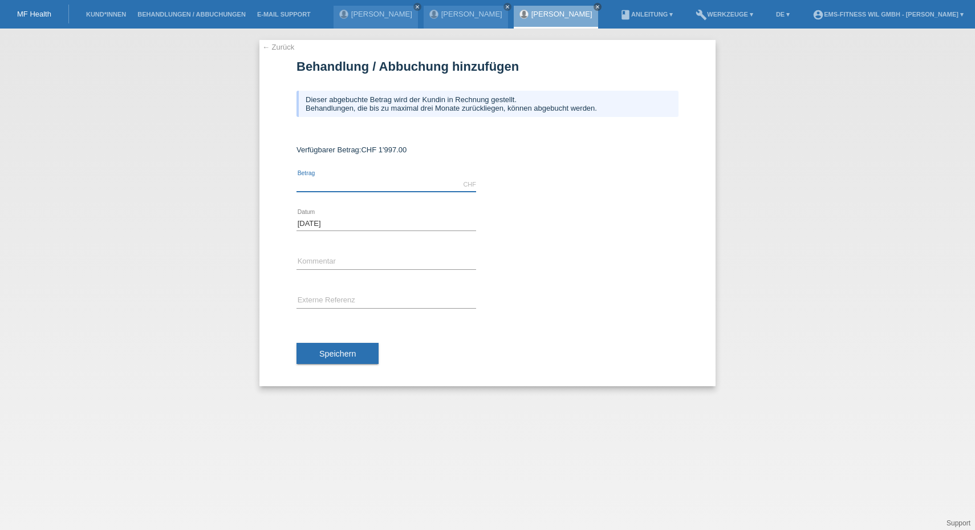
click at [317, 181] on input "text" at bounding box center [387, 184] width 180 height 14
type input "1997.00"
click at [328, 269] on icon at bounding box center [387, 269] width 180 height 1
click at [303, 257] on input "text" at bounding box center [387, 262] width 180 height 14
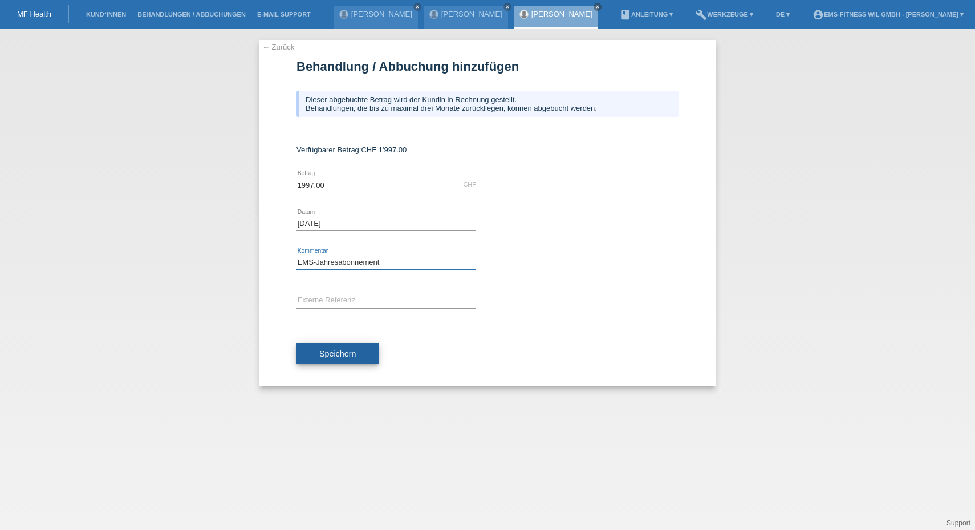
type input "EMS-Jahresabonnement"
click at [330, 354] on span "Speichern" at bounding box center [337, 353] width 37 height 9
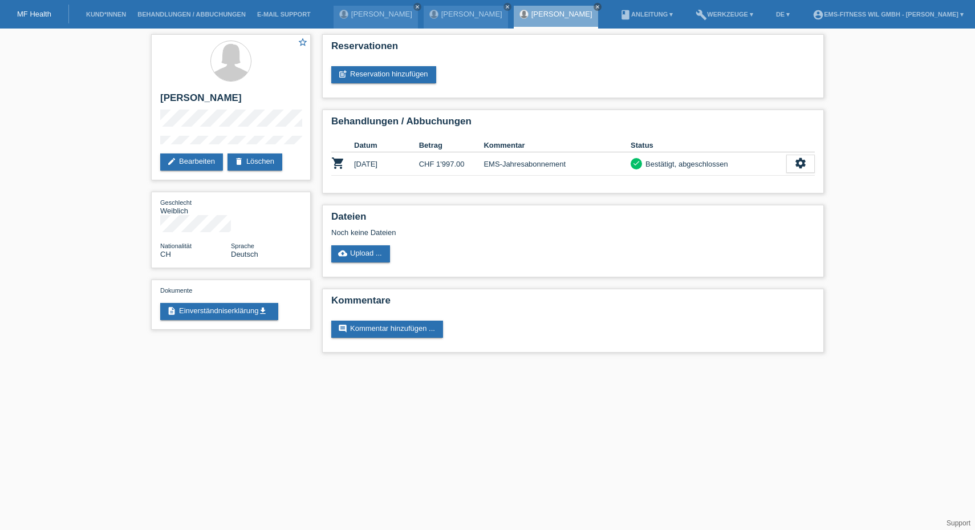
click at [542, 364] on html "MF Health Kund*innen Behandlungen / Abbuchungen E-Mail Support [PERSON_NAME] cl…" at bounding box center [487, 182] width 975 height 364
click at [99, 14] on link "Kund*innen" at bounding box center [105, 14] width 51 height 7
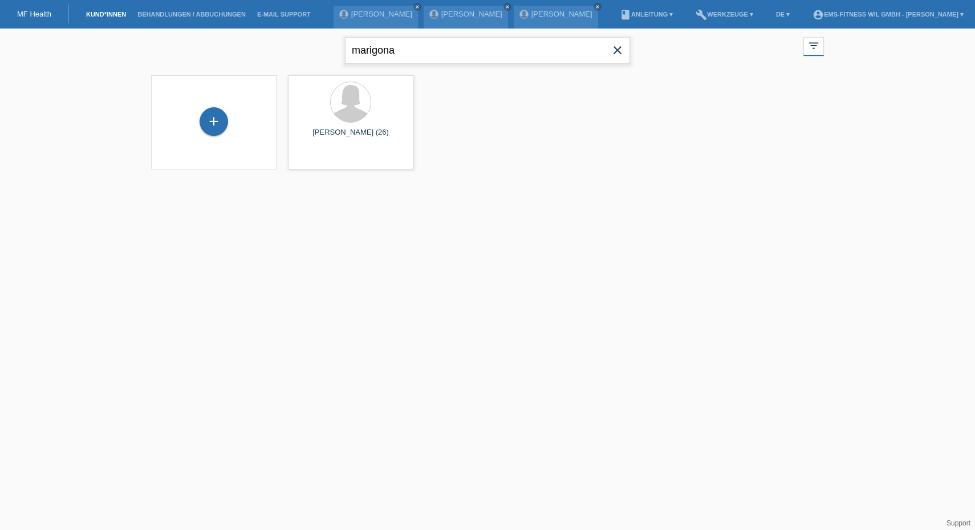
drag, startPoint x: 408, startPoint y: 50, endPoint x: 243, endPoint y: 5, distance: 171.0
drag, startPoint x: 243, startPoint y: 5, endPoint x: 626, endPoint y: 155, distance: 411.6
drag, startPoint x: 626, startPoint y: 155, endPoint x: 402, endPoint y: 50, distance: 248.0
drag, startPoint x: 402, startPoint y: 50, endPoint x: 392, endPoint y: 47, distance: 9.4
drag, startPoint x: 392, startPoint y: 47, endPoint x: 387, endPoint y: 50, distance: 6.1
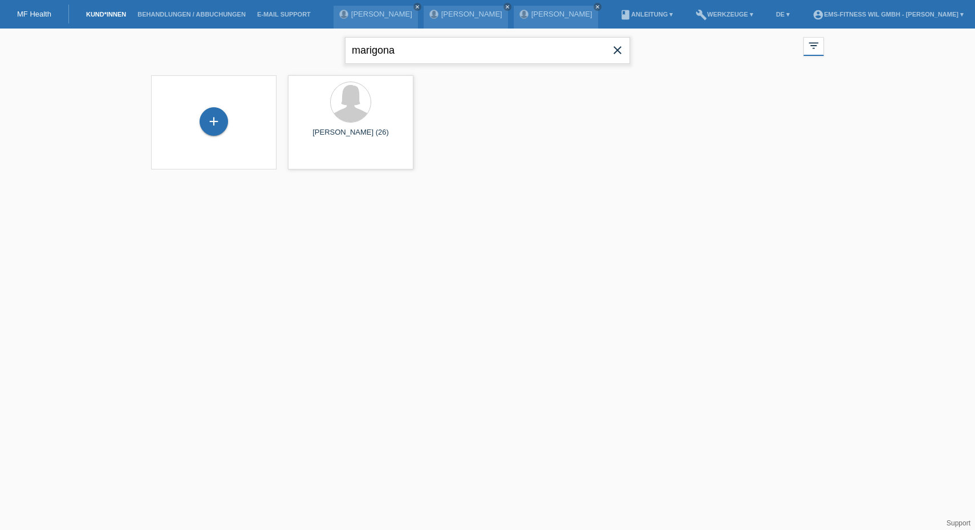
click at [387, 50] on input "marigona" at bounding box center [487, 50] width 285 height 27
drag, startPoint x: 394, startPoint y: 50, endPoint x: 275, endPoint y: 32, distance: 119.9
click at [275, 32] on div "marigona close filter_list view_module Alle Kund*innen anzeigen star Markierte …" at bounding box center [487, 49] width 684 height 41
type input "costa"
click at [323, 184] on html "MF Health Kund*innen Behandlungen / Abbuchungen E-Mail Support Pochanke Barbara…" at bounding box center [487, 92] width 975 height 184
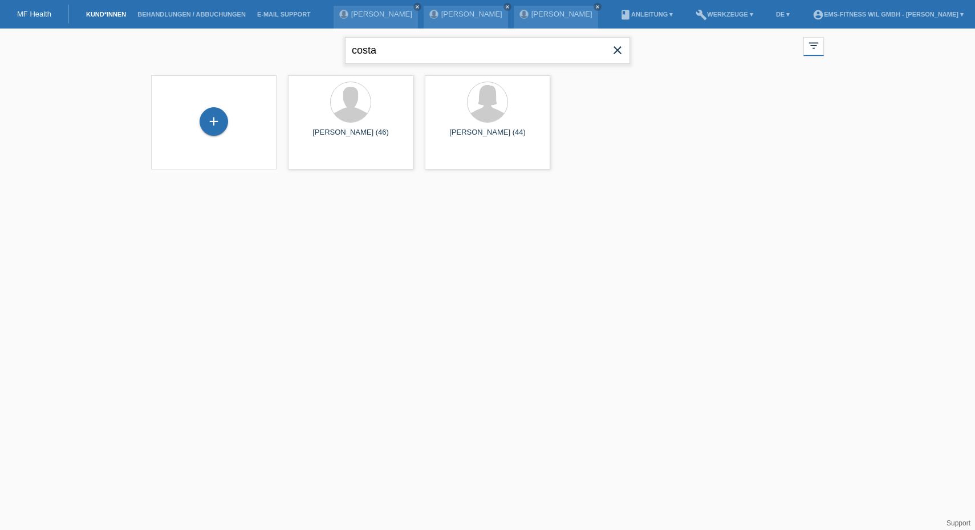
drag, startPoint x: 615, startPoint y: 51, endPoint x: 560, endPoint y: 49, distance: 55.3
click at [560, 49] on input "costa" at bounding box center [487, 50] width 285 height 27
click at [617, 47] on icon "close" at bounding box center [618, 50] width 14 height 14
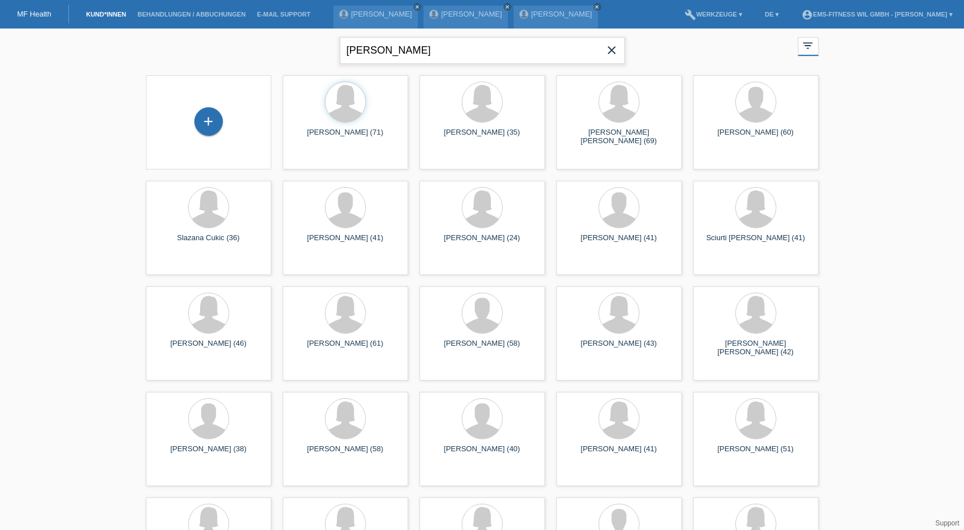
type input "barbara"
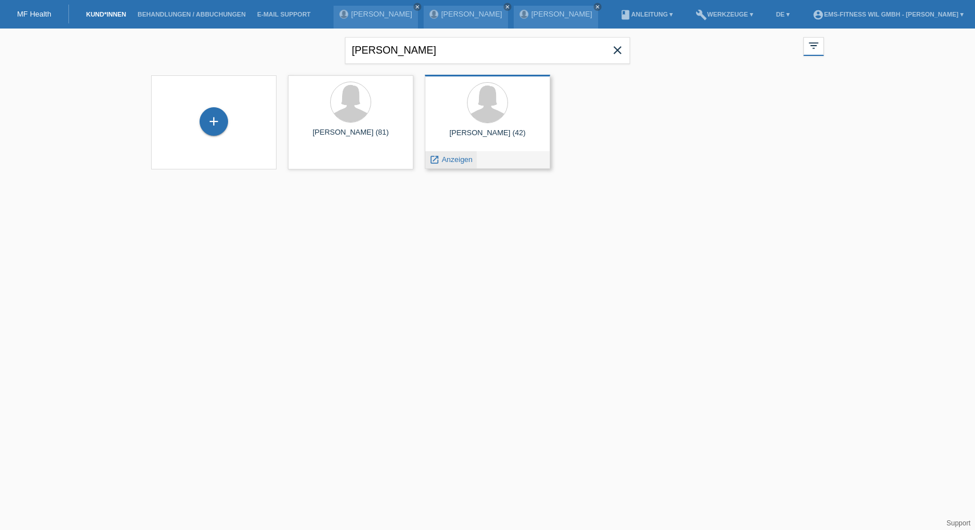
click at [447, 160] on span "Anzeigen" at bounding box center [457, 159] width 31 height 9
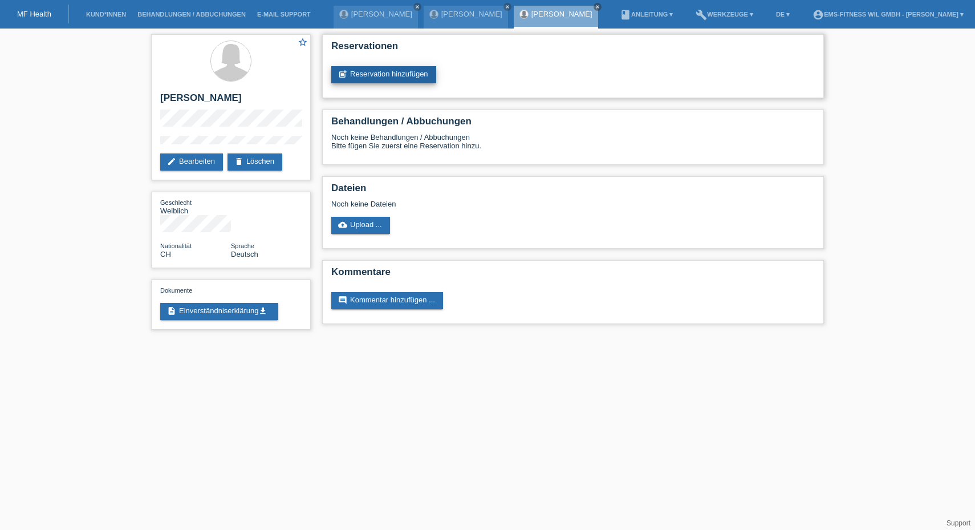
click at [383, 71] on link "post_add Reservation hinzufügen" at bounding box center [383, 74] width 105 height 17
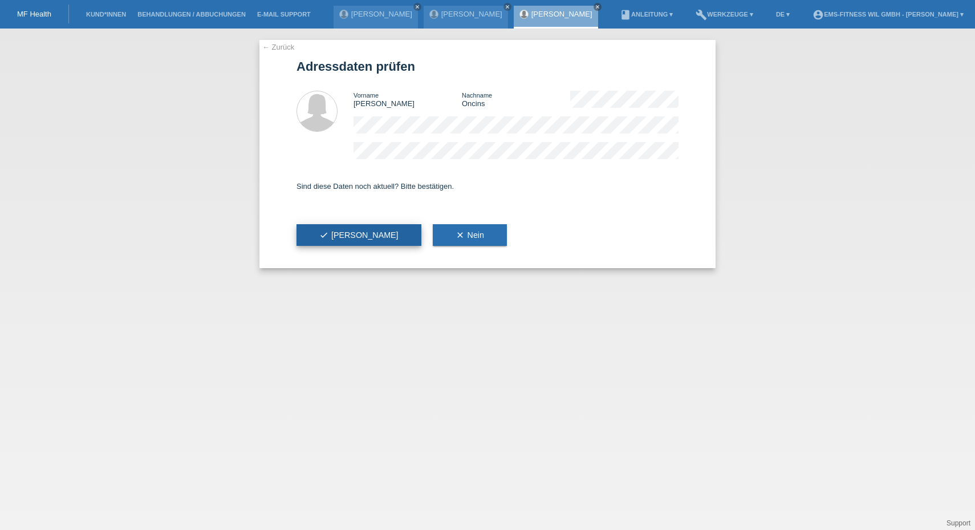
click at [343, 240] on button "check Ja" at bounding box center [359, 235] width 125 height 22
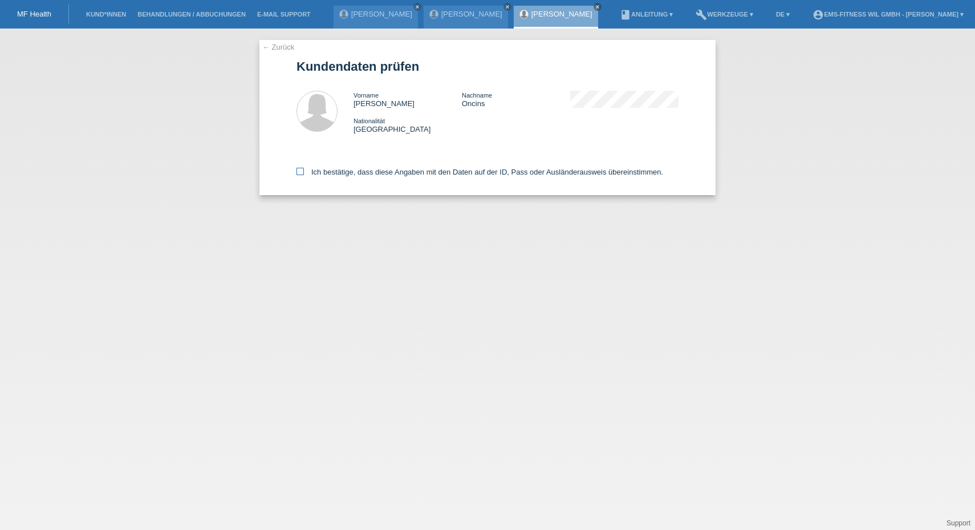
click at [303, 170] on icon at bounding box center [300, 171] width 7 height 7
click at [303, 170] on input "Ich bestätige, dass diese Angaben mit den Daten auf der ID, Pass oder Ausländer…" at bounding box center [300, 171] width 7 height 7
checkbox input "true"
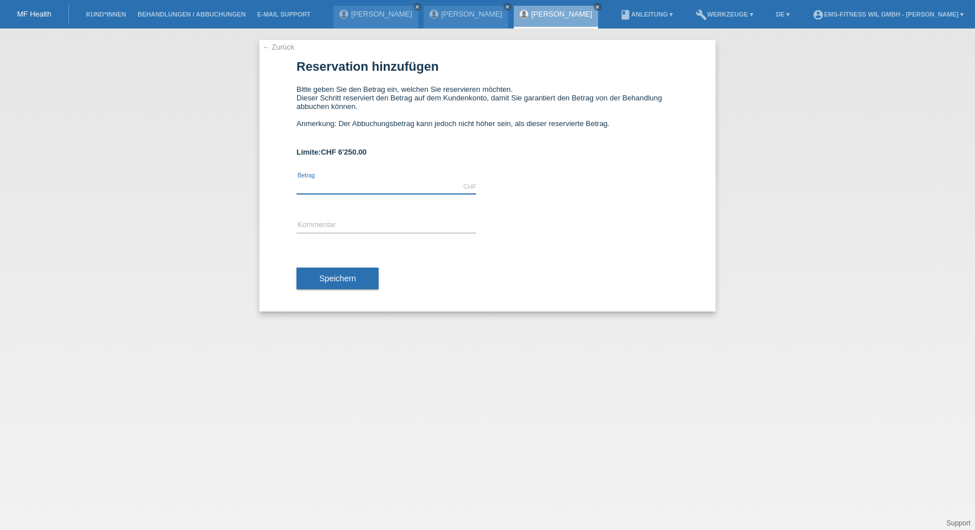
click at [322, 184] on input "text" at bounding box center [387, 187] width 180 height 14
type input "2297.00"
click at [311, 225] on input "text" at bounding box center [387, 225] width 180 height 14
type input "EMS-Jahrsabonnement"
click at [330, 276] on span "Speichern" at bounding box center [337, 278] width 37 height 9
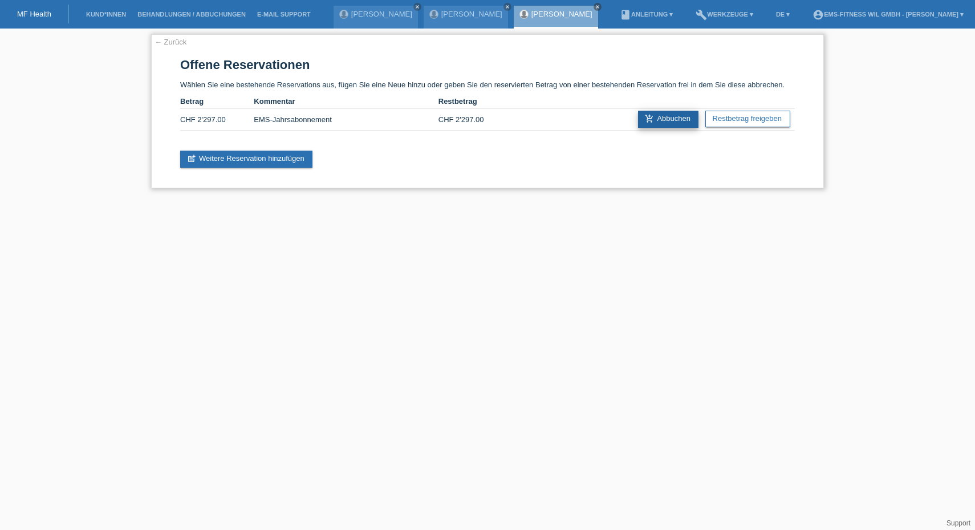
click at [666, 119] on link "add_shopping_cart Abbuchen" at bounding box center [668, 119] width 60 height 17
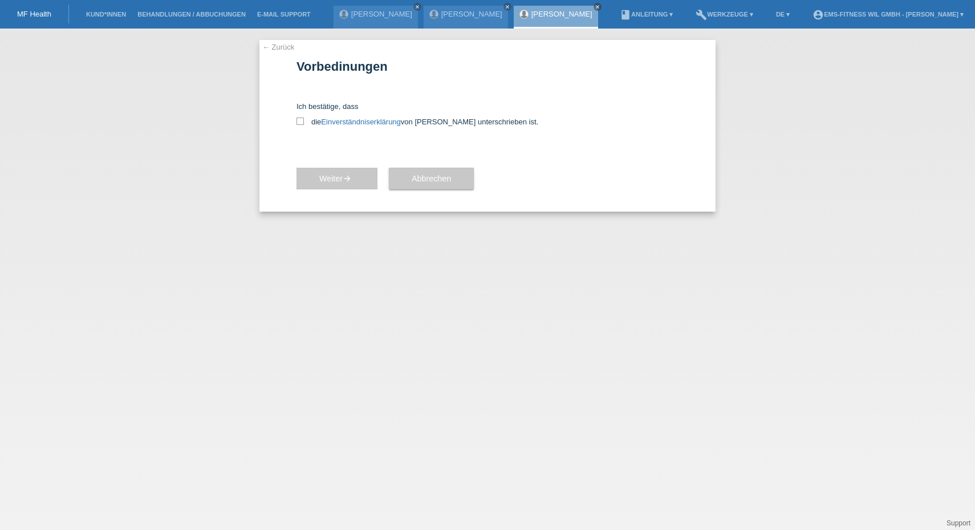
click at [295, 123] on div "← Zurück Vorbedinungen Ich bestätige, dass die Einverständniserklärung von der …" at bounding box center [488, 126] width 456 height 172
click at [305, 121] on label "die Einverständniserklärung von der Kundin unterschrieben ist." at bounding box center [488, 121] width 382 height 9
click at [304, 121] on input "die Einverständniserklärung von der Kundin unterschrieben ist." at bounding box center [300, 120] width 7 height 7
checkbox input "true"
click at [330, 185] on button "Weiter arrow_forward" at bounding box center [337, 179] width 81 height 22
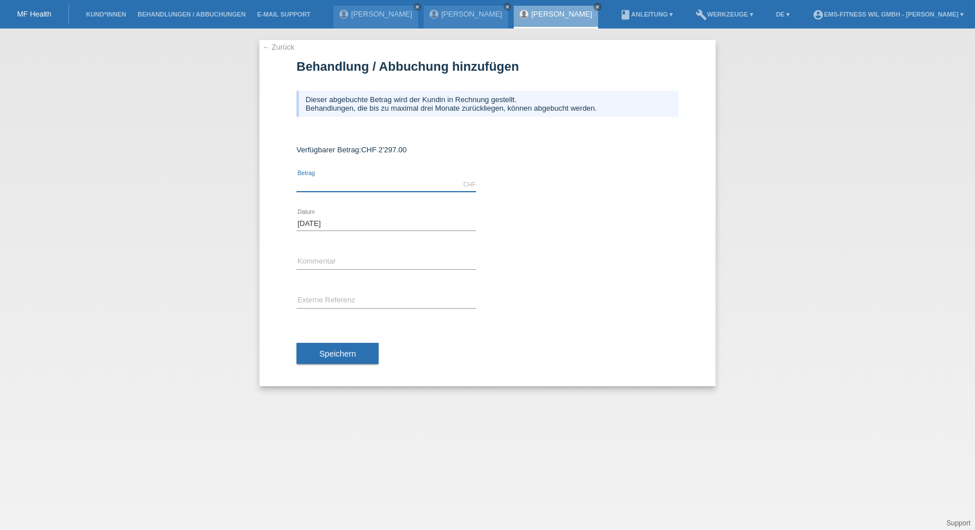
click at [311, 181] on input "text" at bounding box center [387, 184] width 180 height 14
type input "2297.00"
click at [307, 254] on div "error Kommentar" at bounding box center [387, 262] width 180 height 39
click at [305, 266] on input "text" at bounding box center [387, 262] width 180 height 14
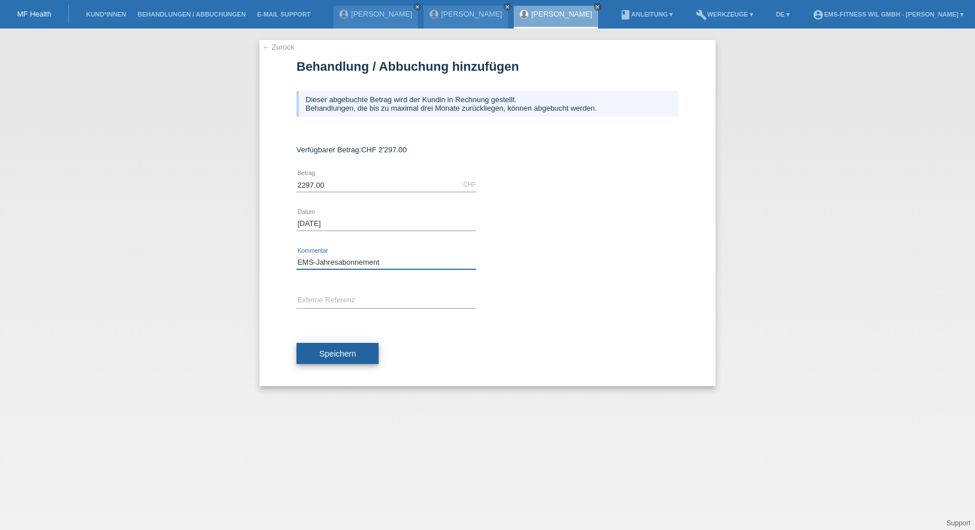
type input "EMS-Jahresabonnement"
click at [329, 354] on span "Speichern" at bounding box center [337, 353] width 37 height 9
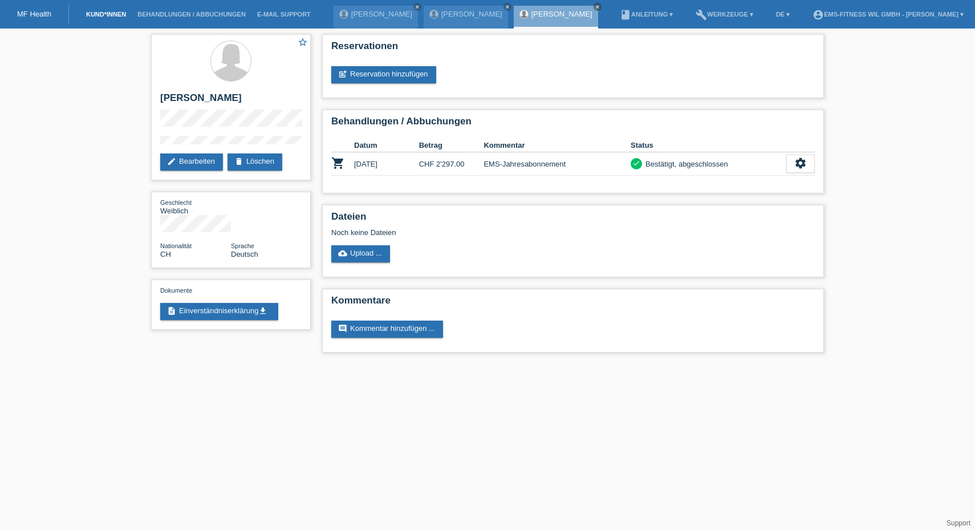
click at [112, 11] on link "Kund*innen" at bounding box center [105, 14] width 51 height 7
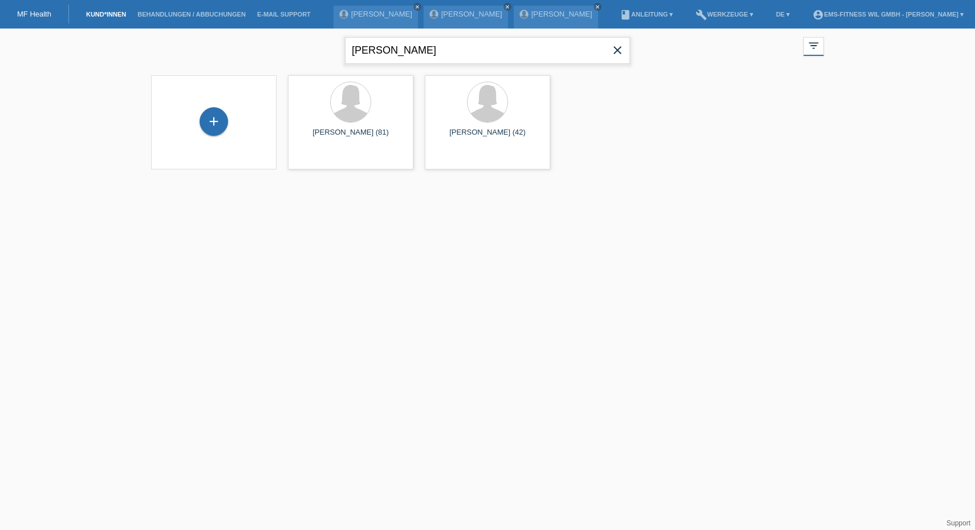
drag, startPoint x: 415, startPoint y: 51, endPoint x: 256, endPoint y: 26, distance: 161.7
click at [256, 29] on body "MF Health Kund*innen Behandlungen / Abbuchungen E-Mail Support Marigona Andreje…" at bounding box center [487, 106] width 975 height 155
type input "gamma loredana"
click at [216, 128] on div "+" at bounding box center [214, 121] width 29 height 29
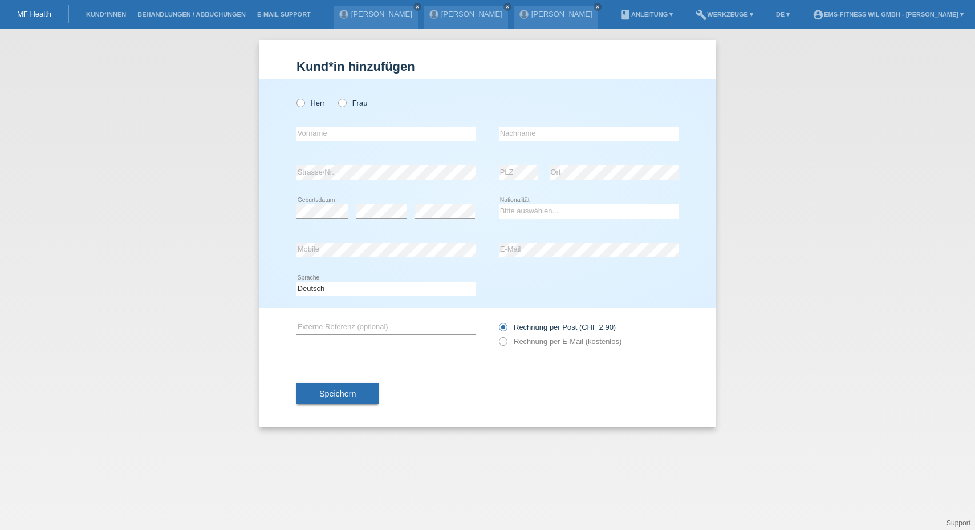
click at [348, 108] on div "Herr Frau" at bounding box center [387, 102] width 180 height 23
